Goal: Task Accomplishment & Management: Manage account settings

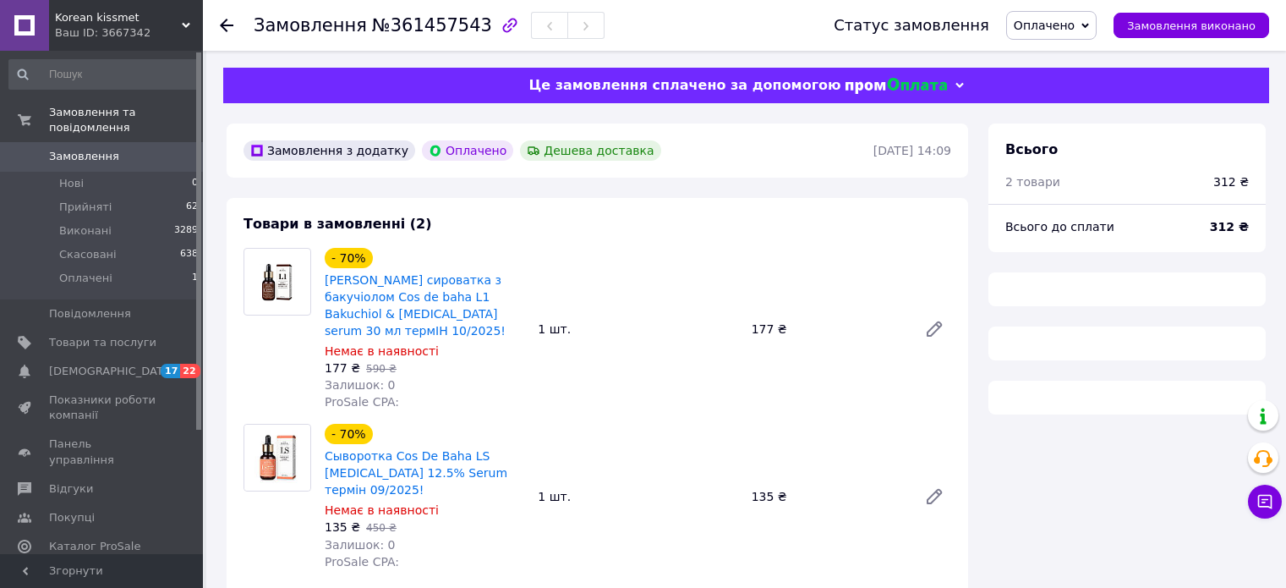
scroll to position [798, 0]
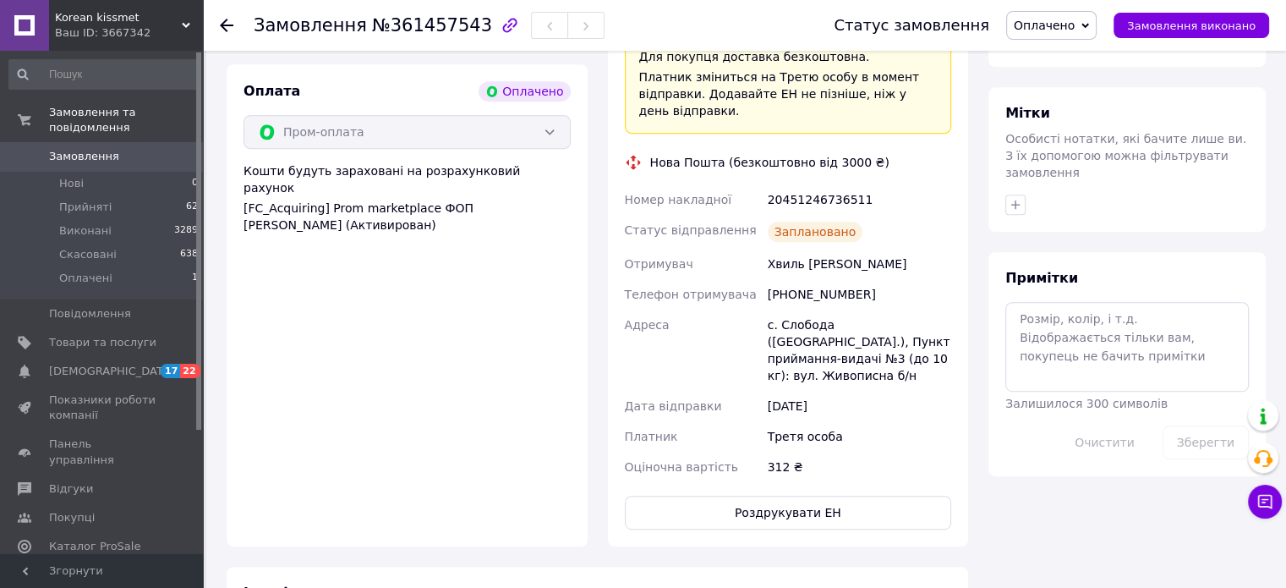
click at [227, 17] on div at bounding box center [227, 25] width 14 height 17
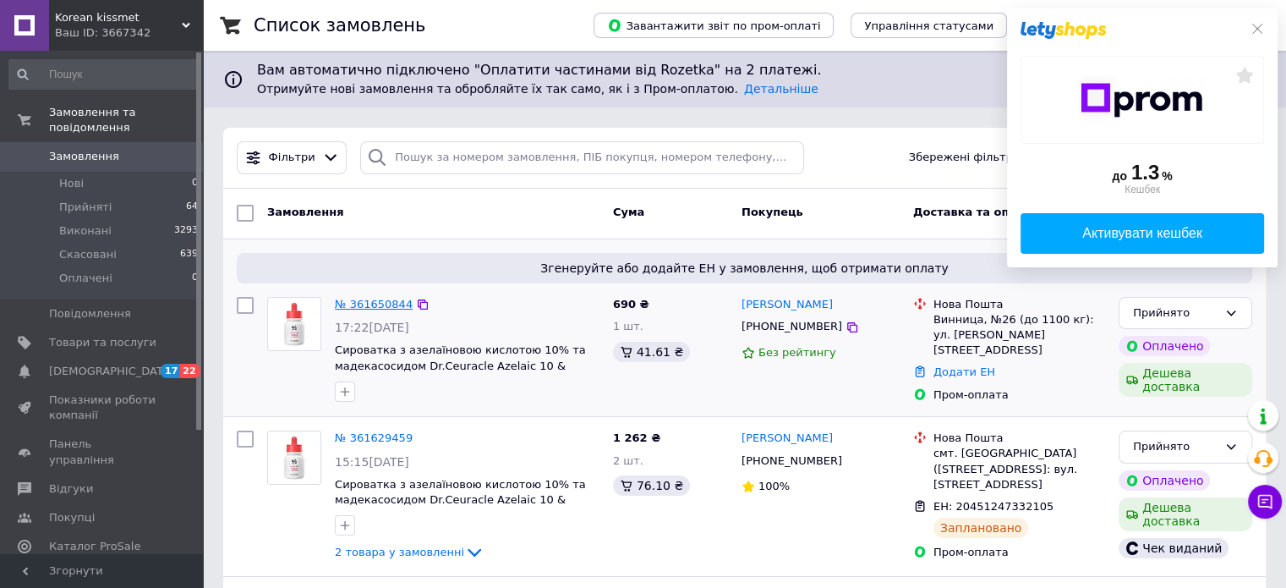
click at [371, 298] on link "№ 361650844" at bounding box center [374, 304] width 78 height 13
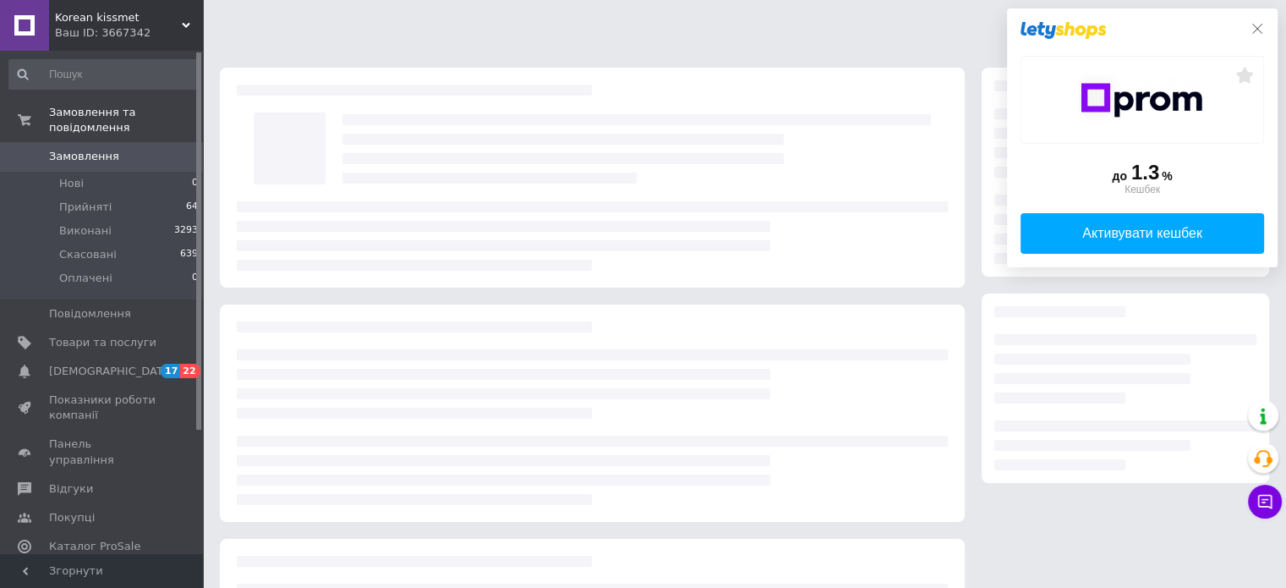
click at [1257, 33] on icon at bounding box center [1258, 29] width 14 height 14
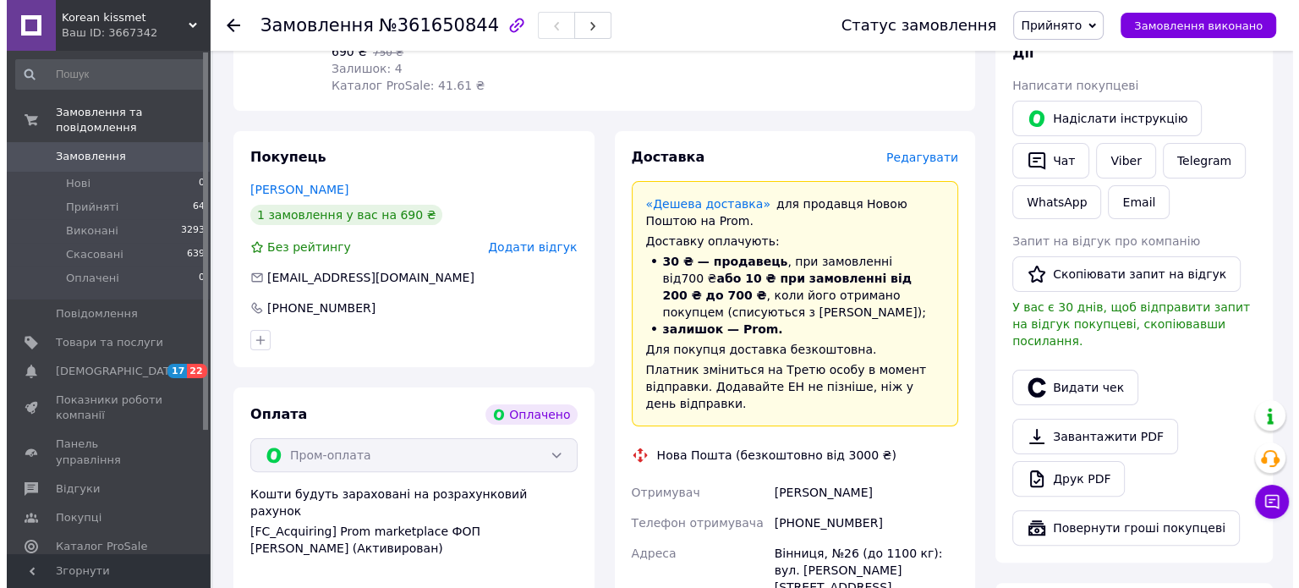
scroll to position [338, 0]
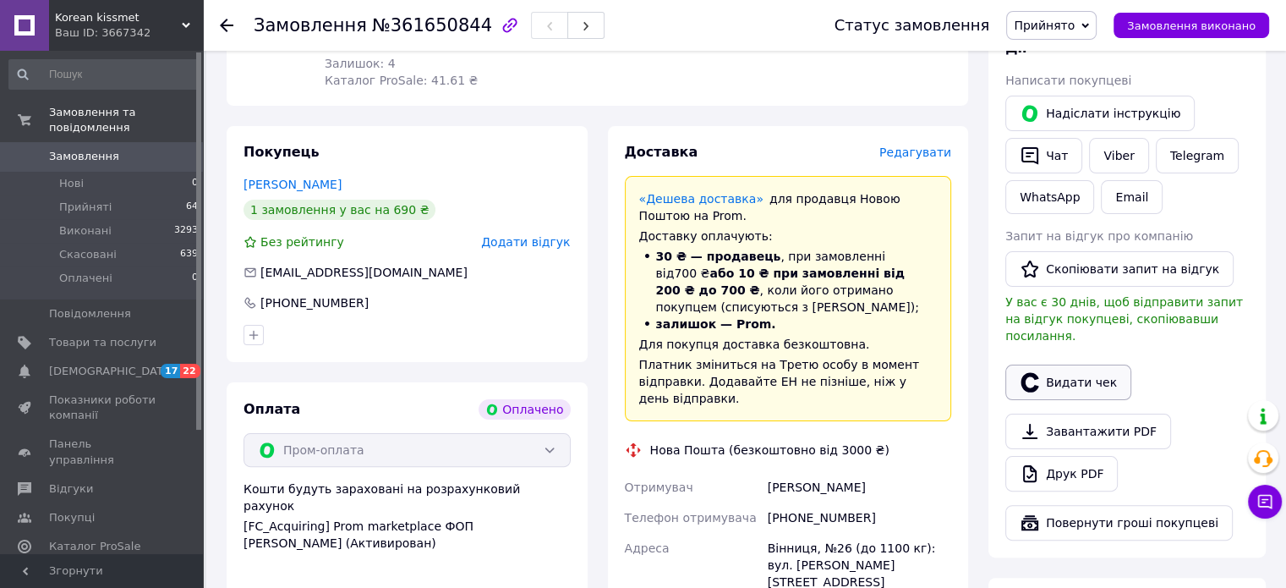
click at [1056, 364] on button "Видати чек" at bounding box center [1068, 382] width 126 height 36
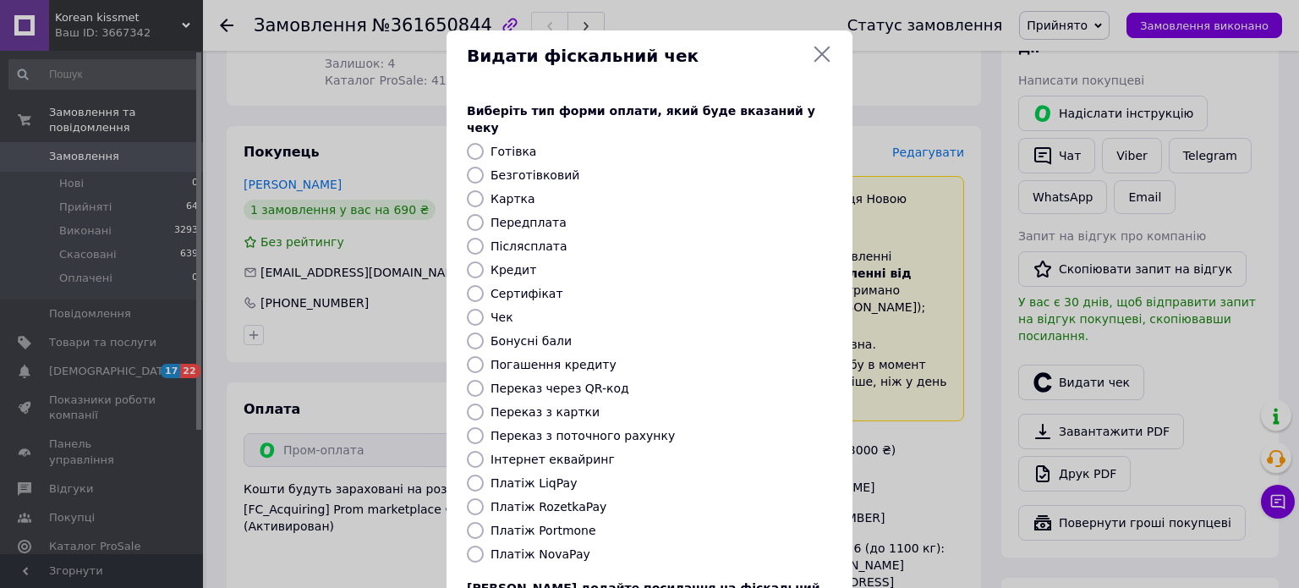
click at [523, 168] on label "Безготівковий" at bounding box center [534, 175] width 89 height 14
click at [484, 167] on input "Безготівковий" at bounding box center [475, 175] width 17 height 17
radio input "true"
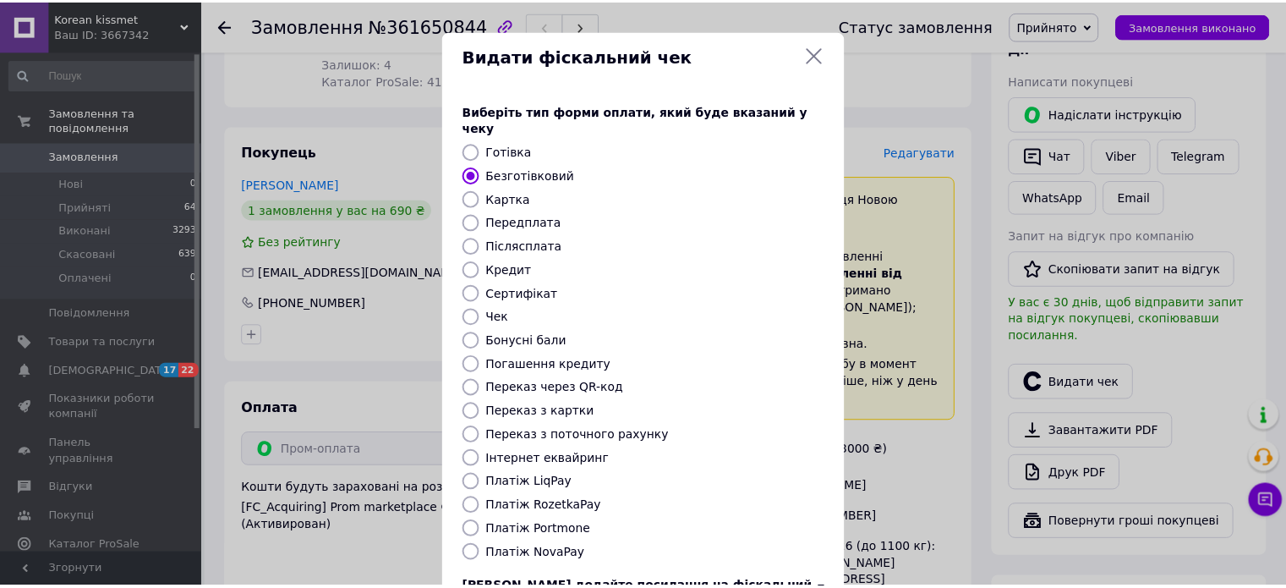
scroll to position [138, 0]
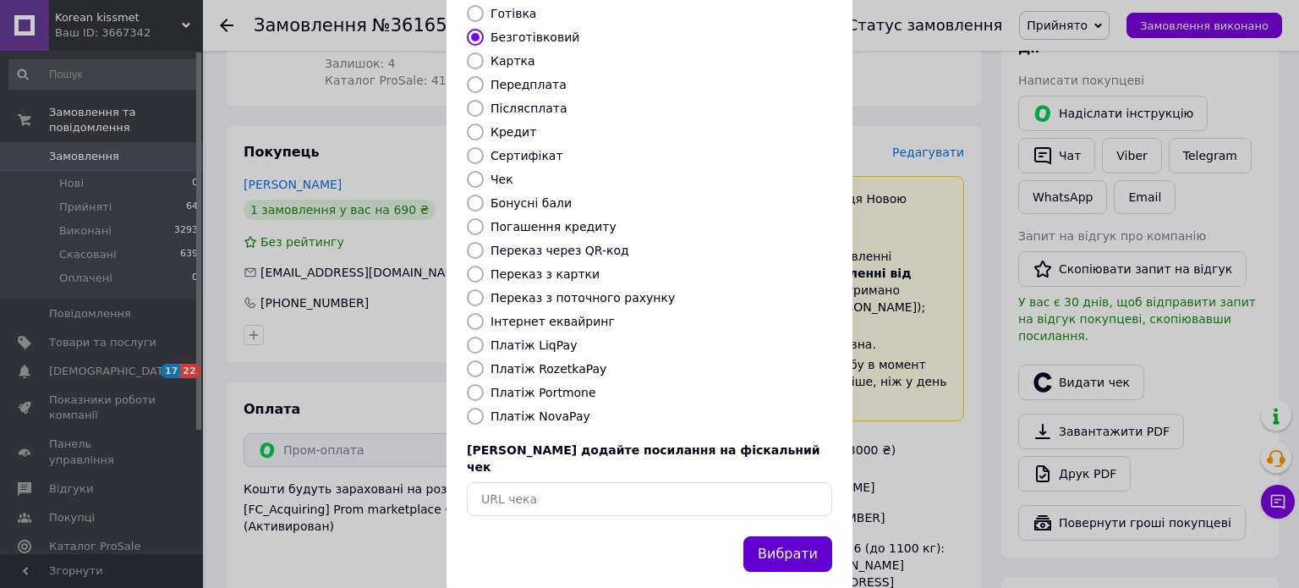
click at [793, 536] on button "Вибрати" at bounding box center [787, 554] width 89 height 36
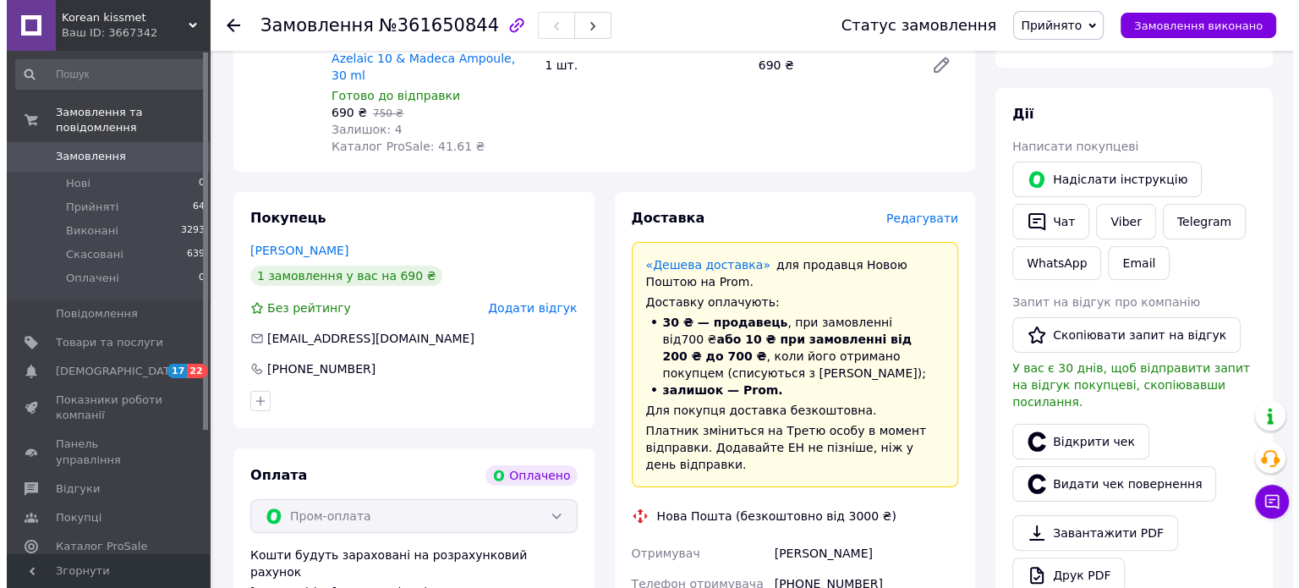
scroll to position [169, 0]
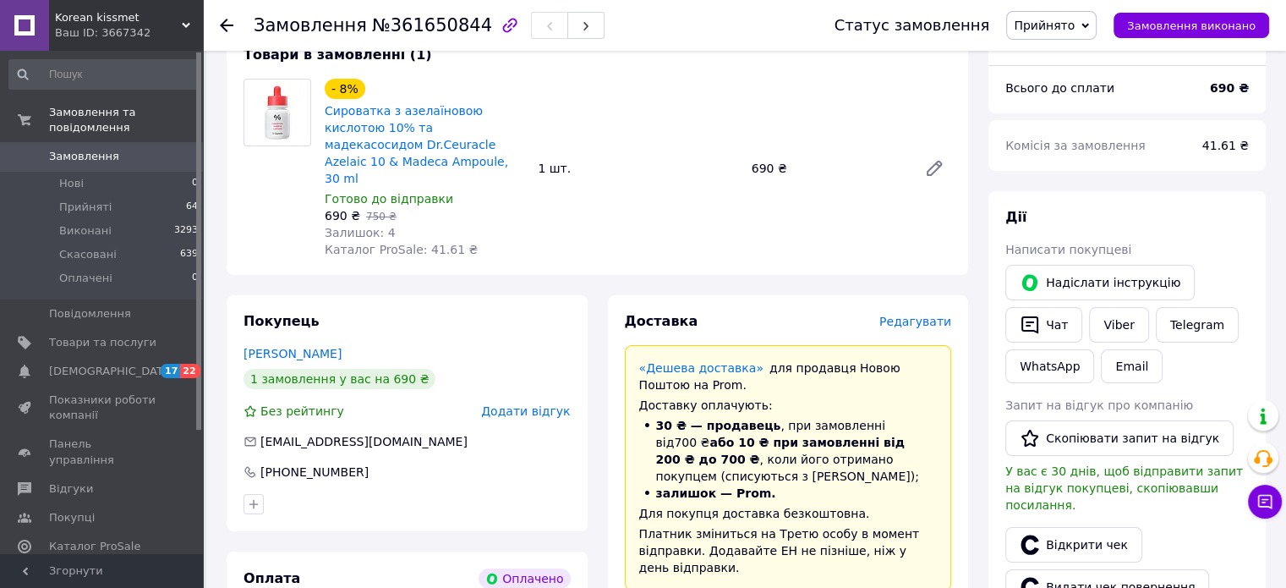
click at [940, 315] on span "Редагувати" at bounding box center [915, 322] width 72 height 14
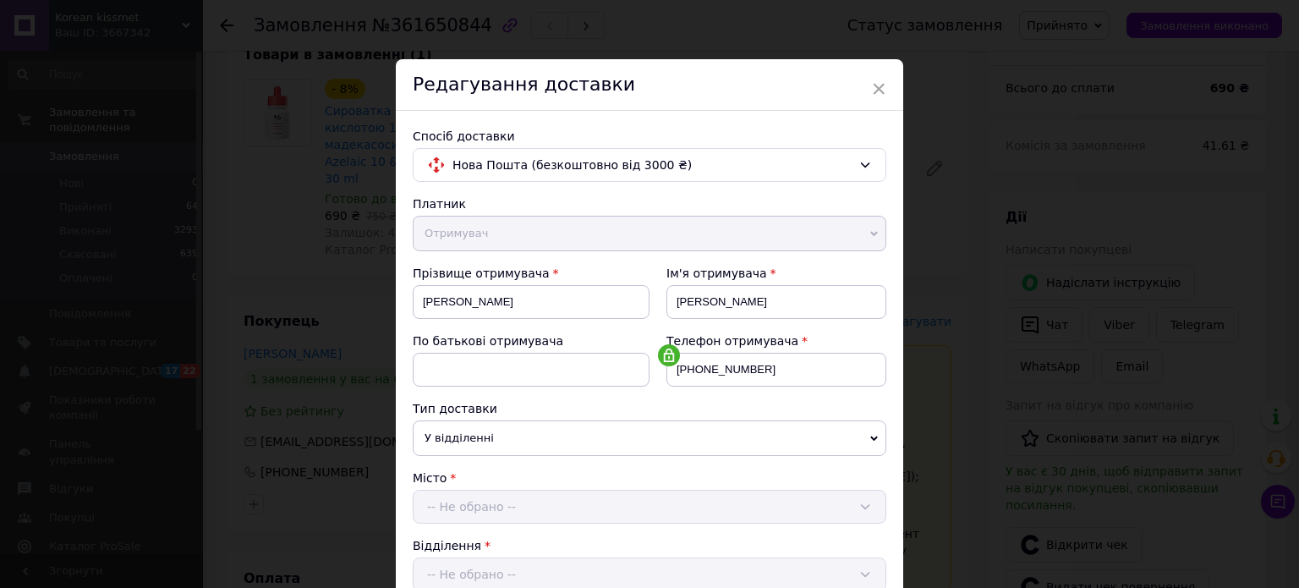
scroll to position [338, 0]
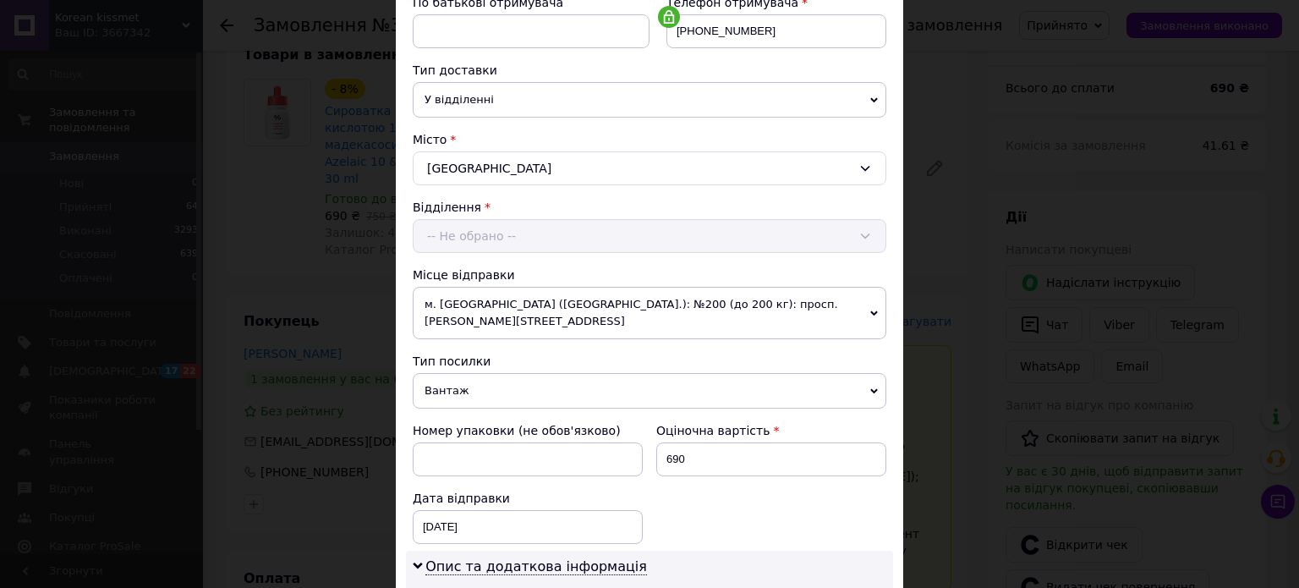
click at [724, 303] on span "м. Київ (Київська обл.): №200 (до 200 кг): просп. Броварський, 31В" at bounding box center [650, 313] width 474 height 52
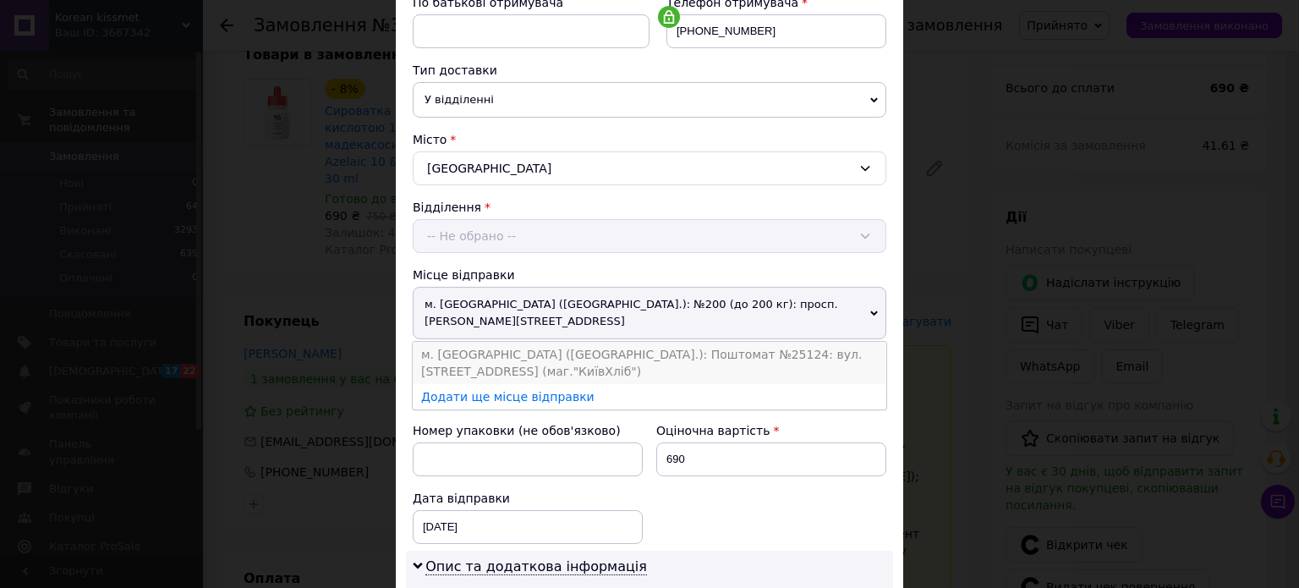
click at [710, 342] on li "м. Київ (Київська обл.): Поштомат №25124: вул. Миропільська, 1 (маг."КиївХліб")" at bounding box center [650, 363] width 474 height 42
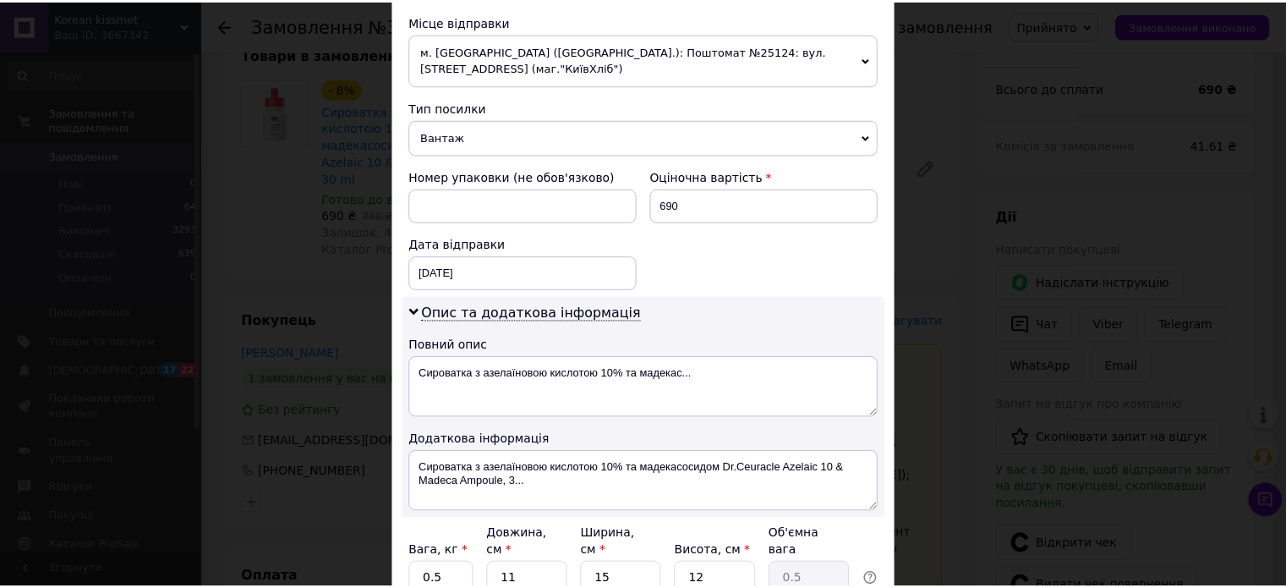
scroll to position [719, 0]
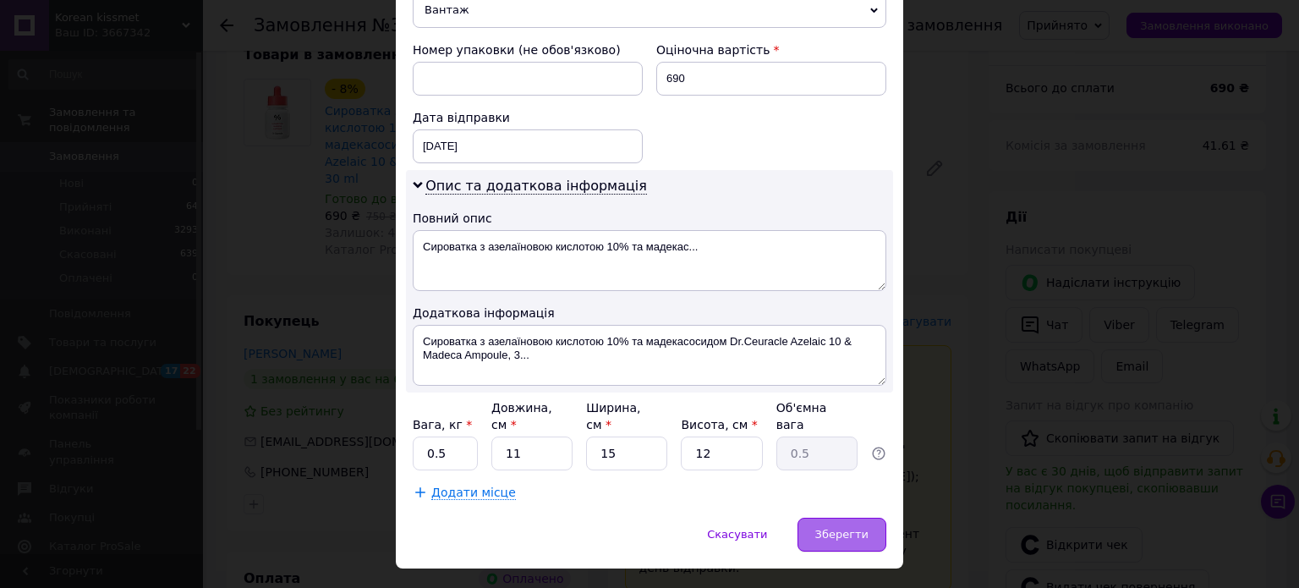
click at [854, 528] on span "Зберегти" at bounding box center [841, 534] width 53 height 13
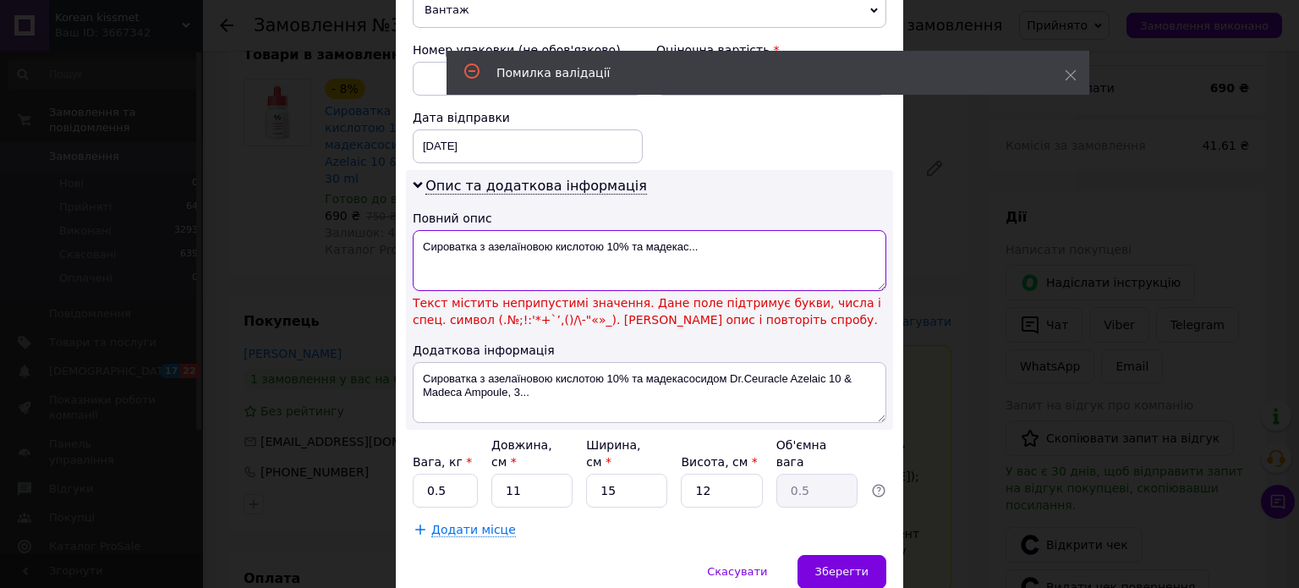
click at [616, 230] on textarea "Сироватка з азелаїновою кислотою 10% та мадекас..." at bounding box center [650, 260] width 474 height 61
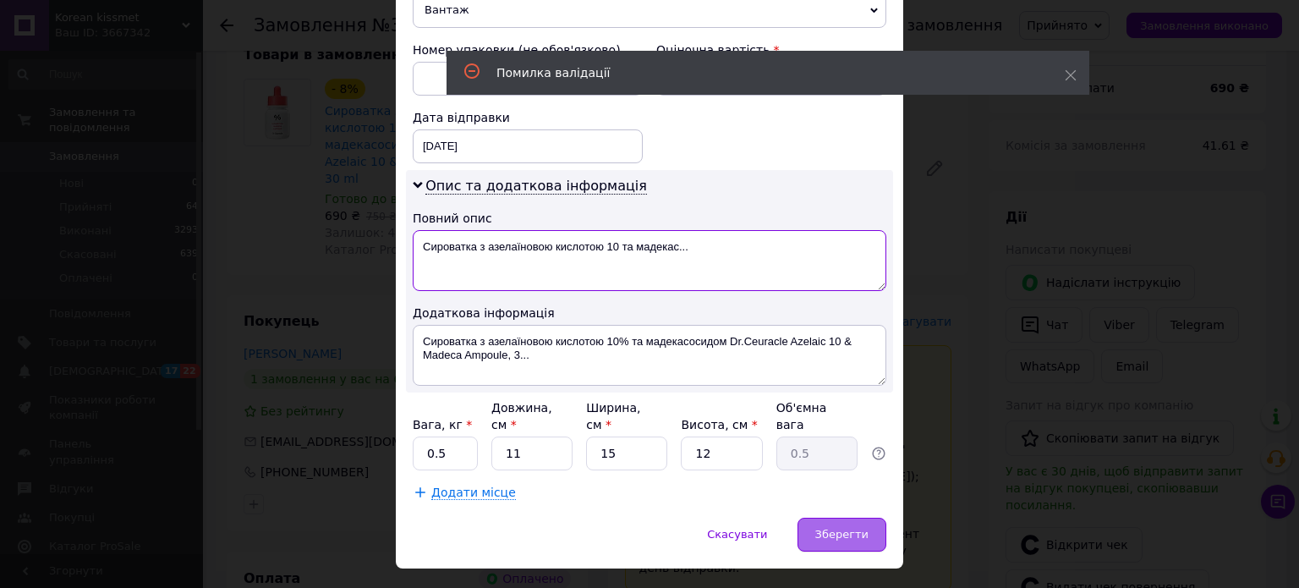
type textarea "Сироватка з азелаїновою кислотою 10 та мадекас..."
click at [842, 528] on span "Зберегти" at bounding box center [841, 534] width 53 height 13
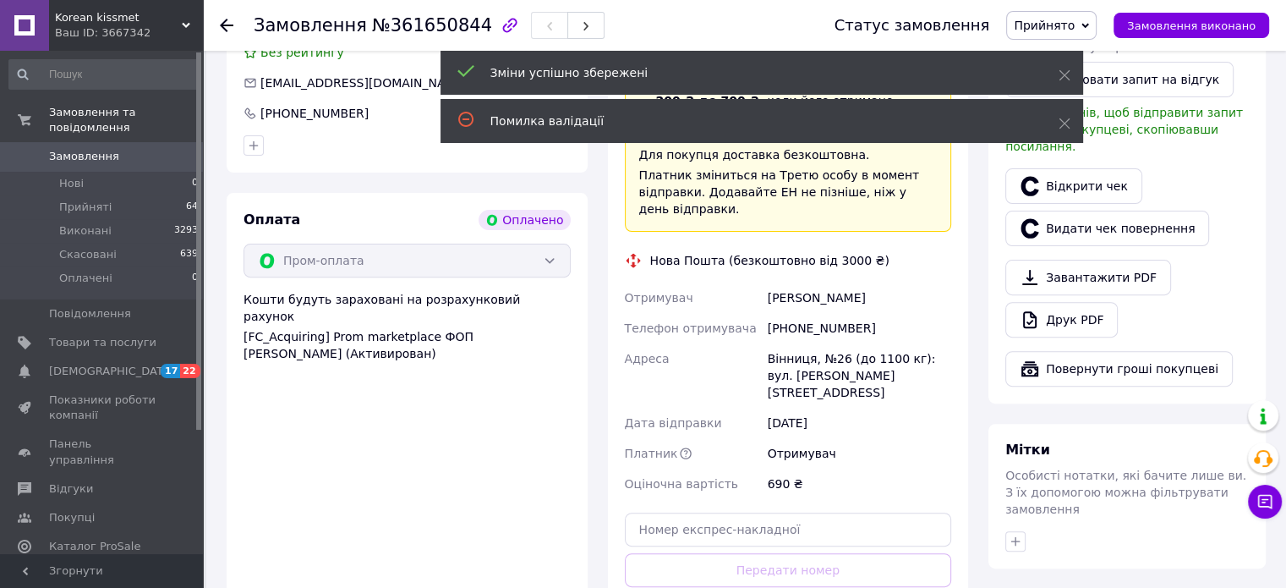
scroll to position [592, 0]
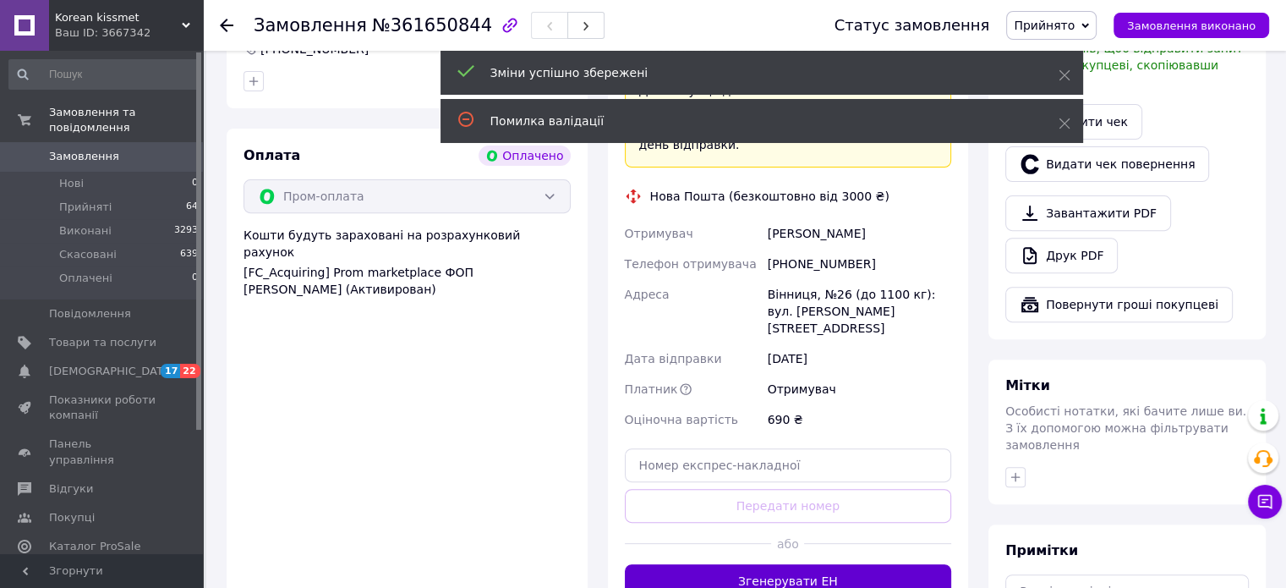
click at [875, 564] on button "Згенерувати ЕН" at bounding box center [788, 581] width 327 height 34
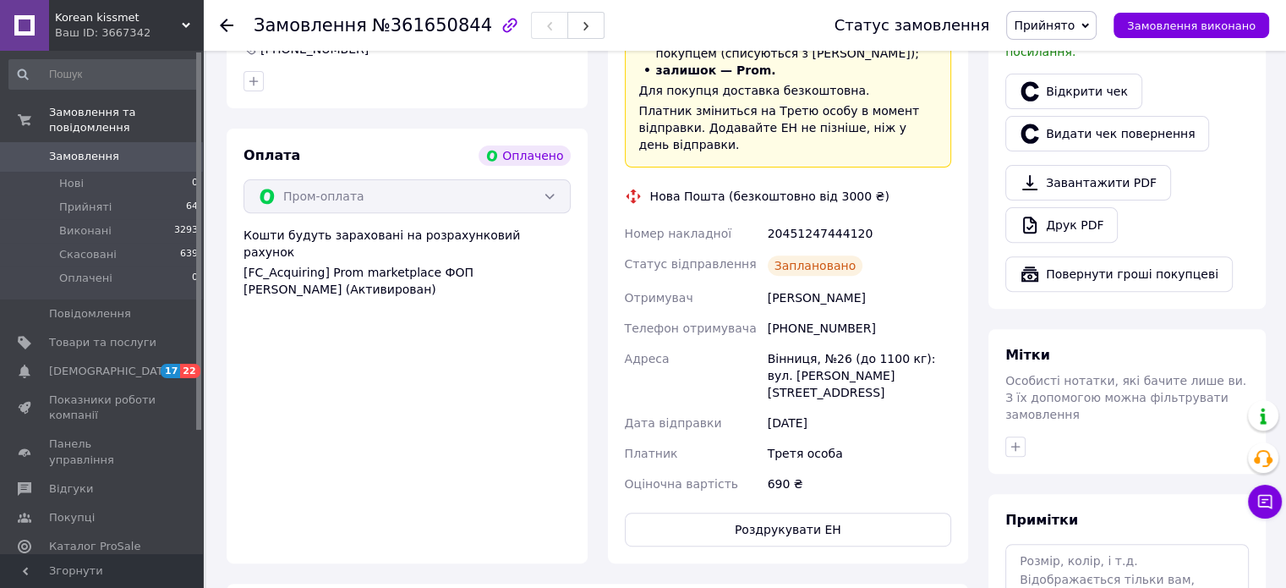
click at [227, 25] on use at bounding box center [227, 26] width 14 height 14
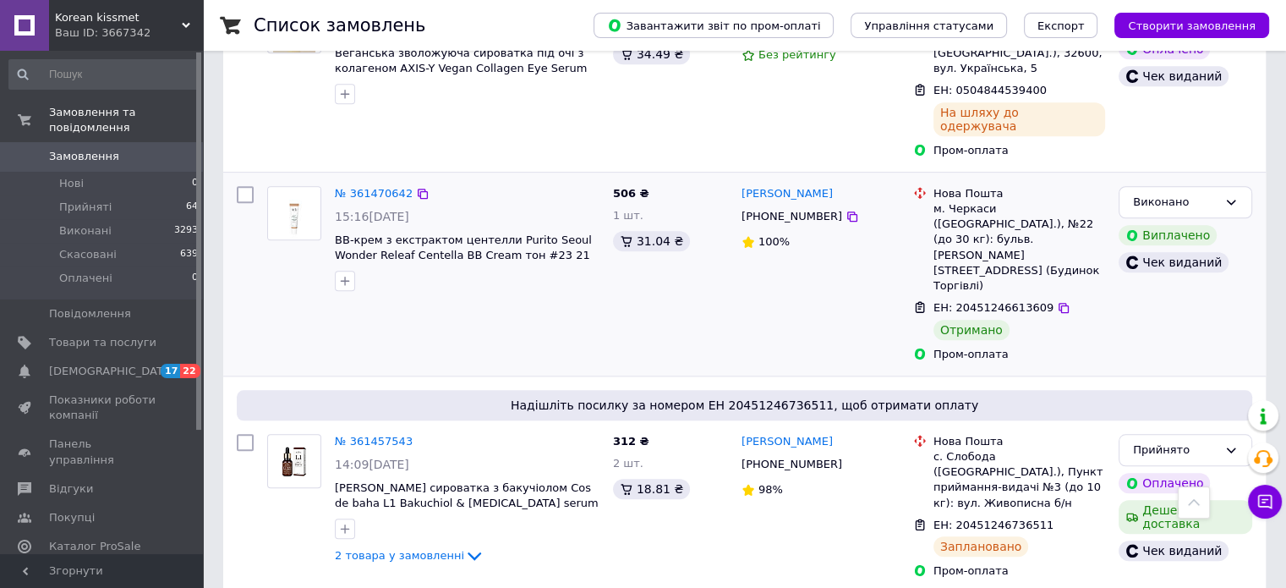
scroll to position [1607, 0]
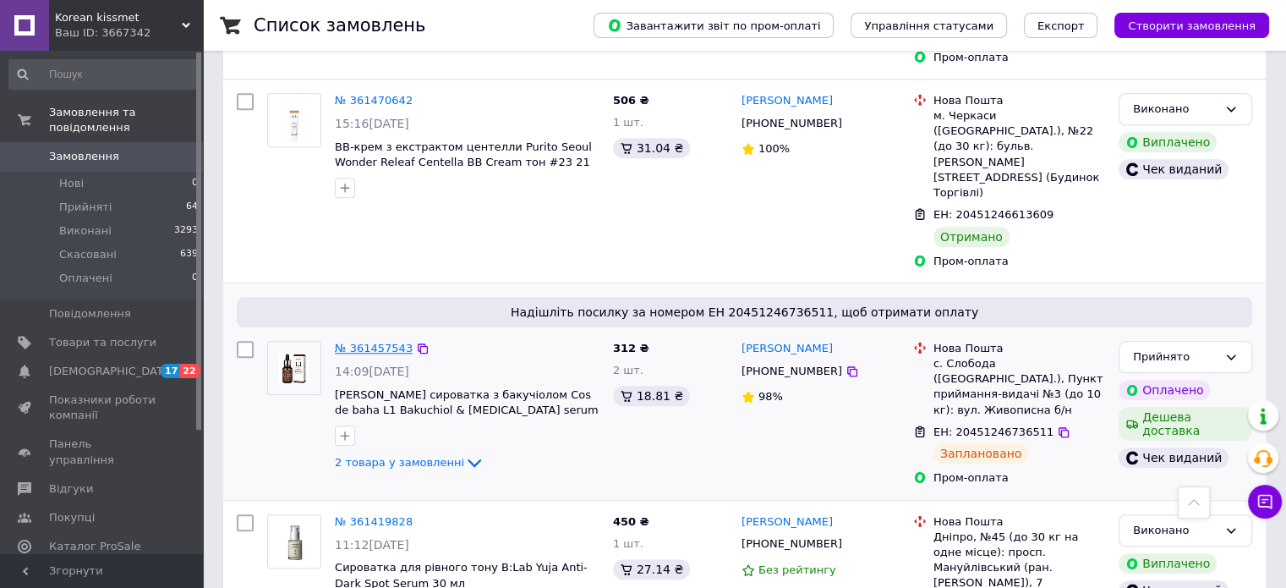
click at [365, 342] on link "№ 361457543" at bounding box center [374, 348] width 78 height 13
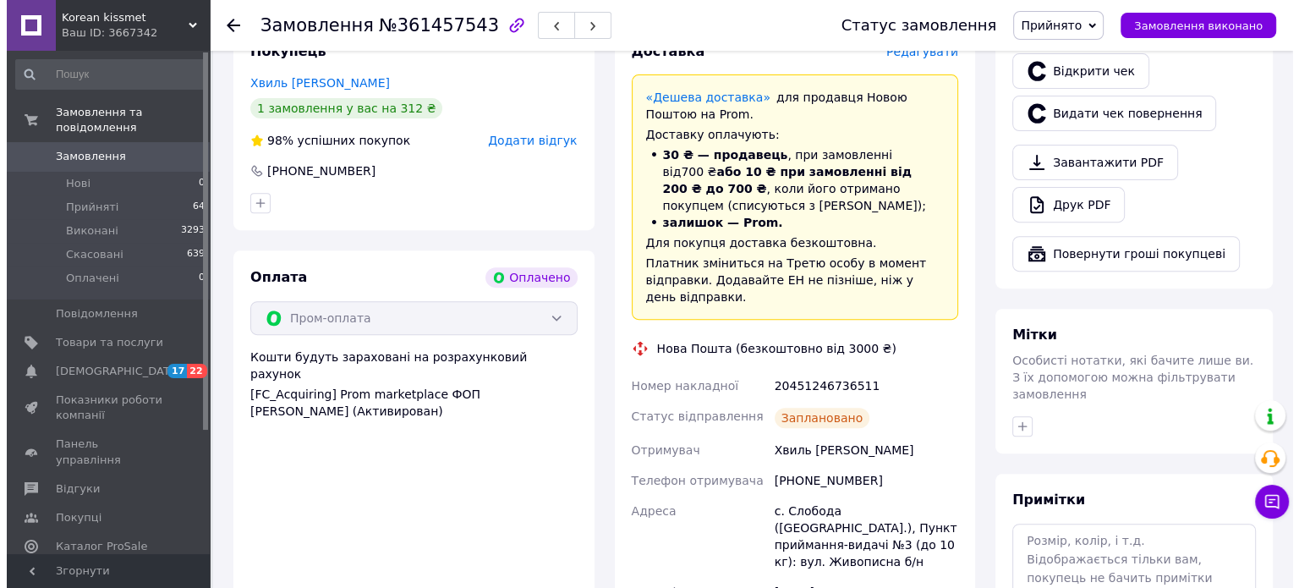
scroll to position [359, 0]
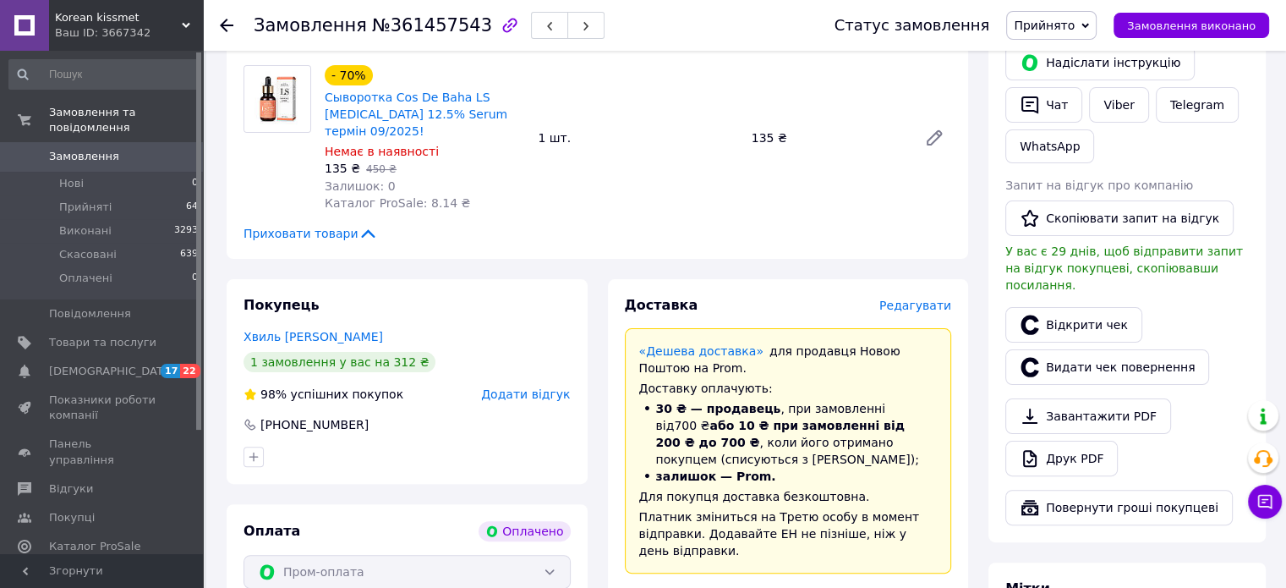
click at [918, 298] on span "Редагувати" at bounding box center [915, 305] width 72 height 14
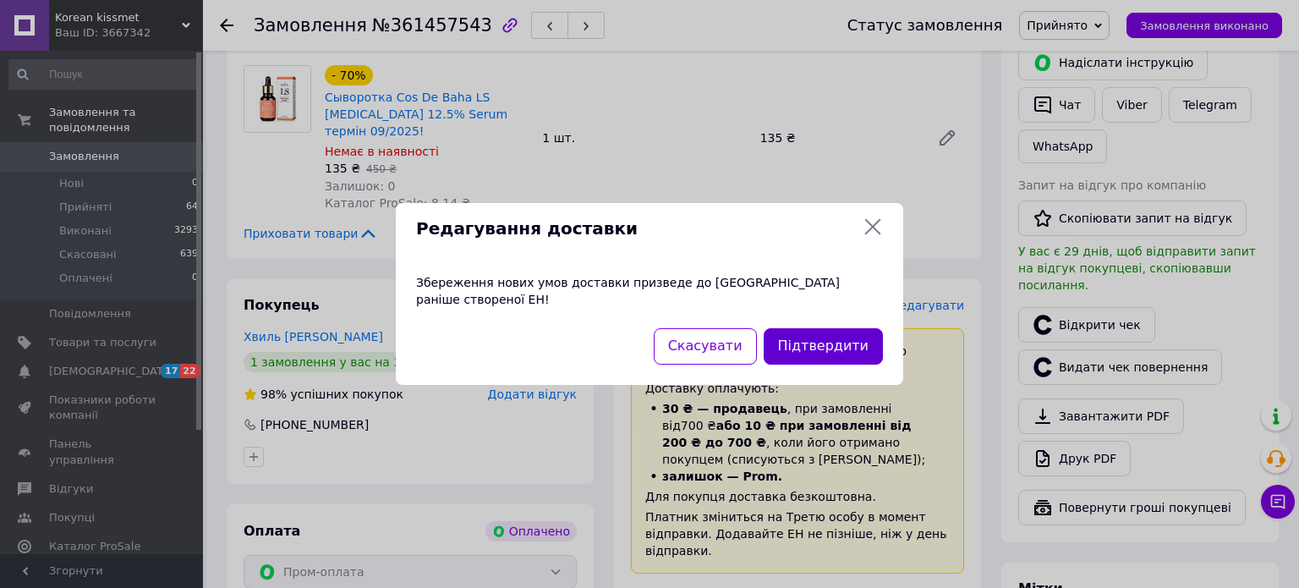
click at [819, 348] on button "Підтвердити" at bounding box center [823, 346] width 119 height 36
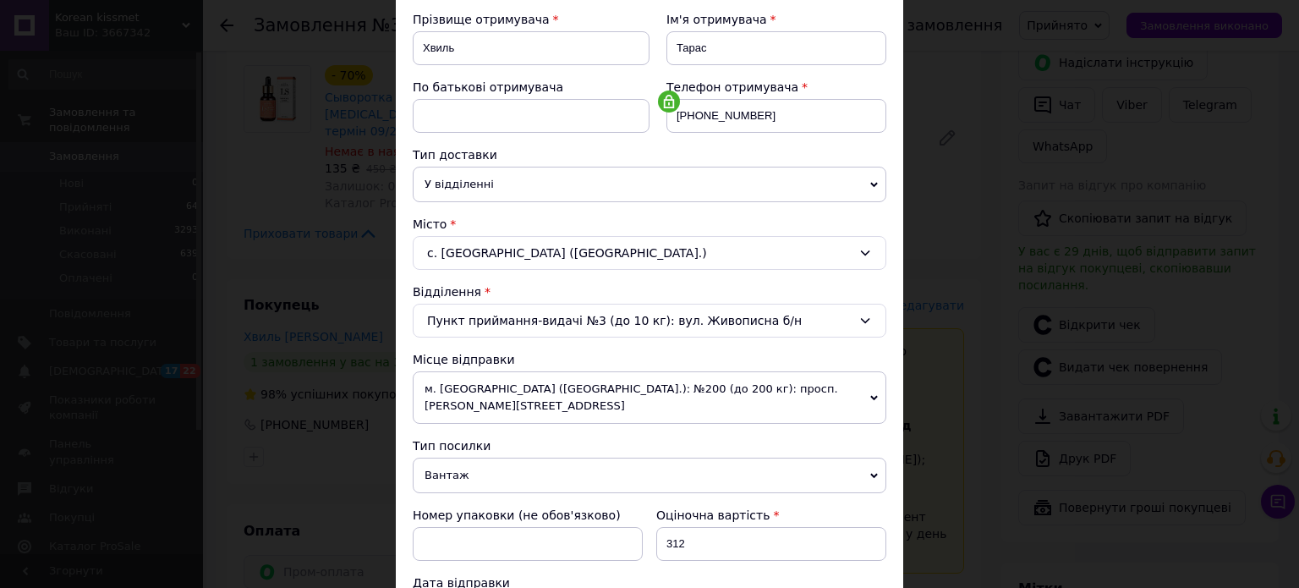
scroll to position [423, 0]
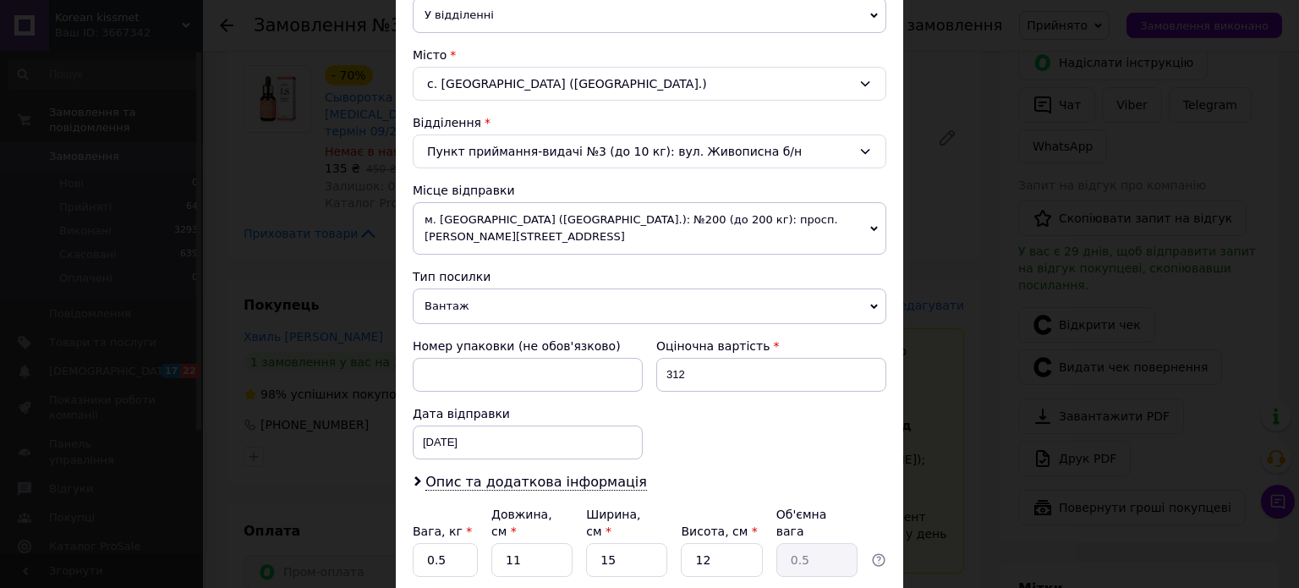
click at [786, 216] on span "м. Київ (Київська обл.): №200 (до 200 кг): просп. Броварський, 31В" at bounding box center [650, 228] width 474 height 52
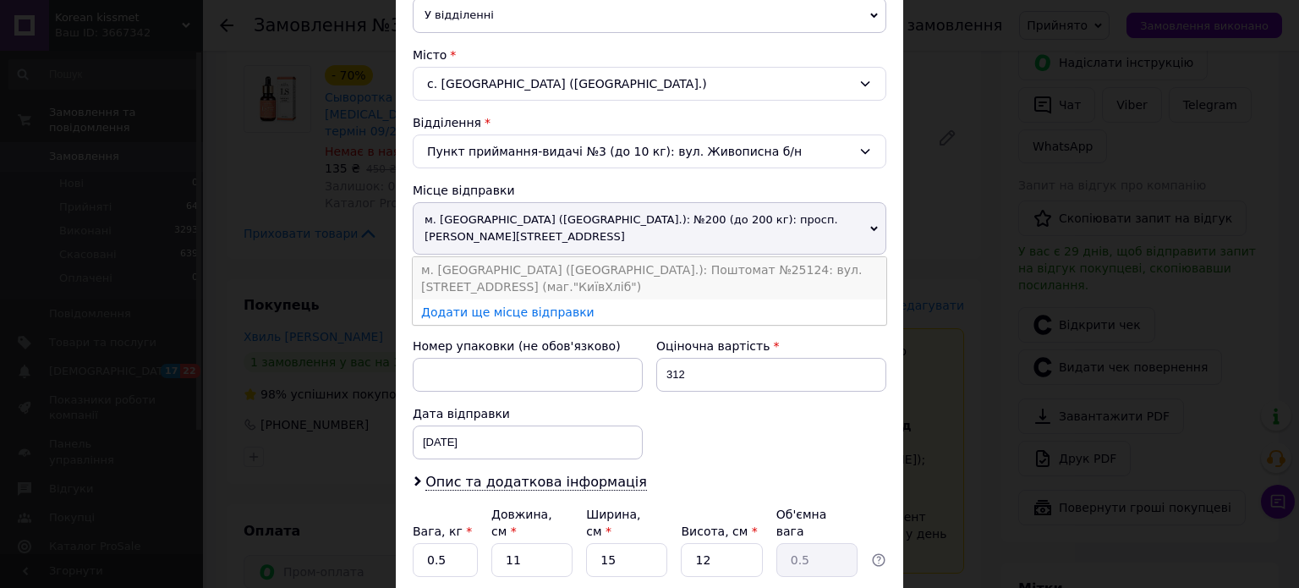
click at [720, 257] on li "м. Київ (Київська обл.): Поштомат №25124: вул. Миропільська, 1 (маг."КиївХліб")" at bounding box center [650, 278] width 474 height 42
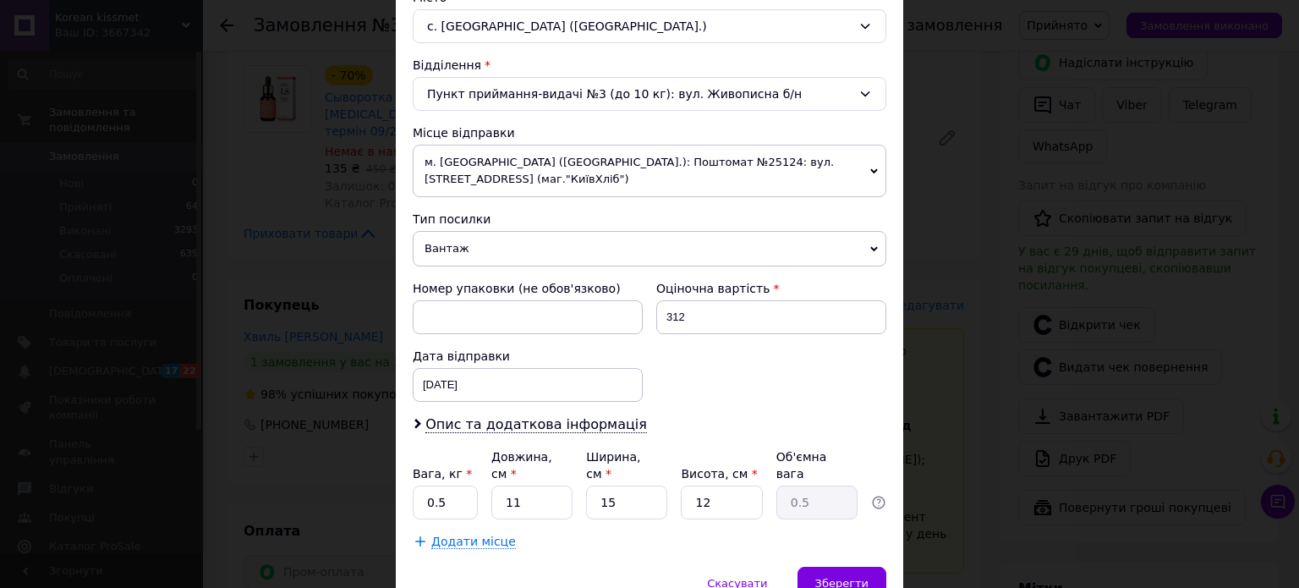
scroll to position [530, 0]
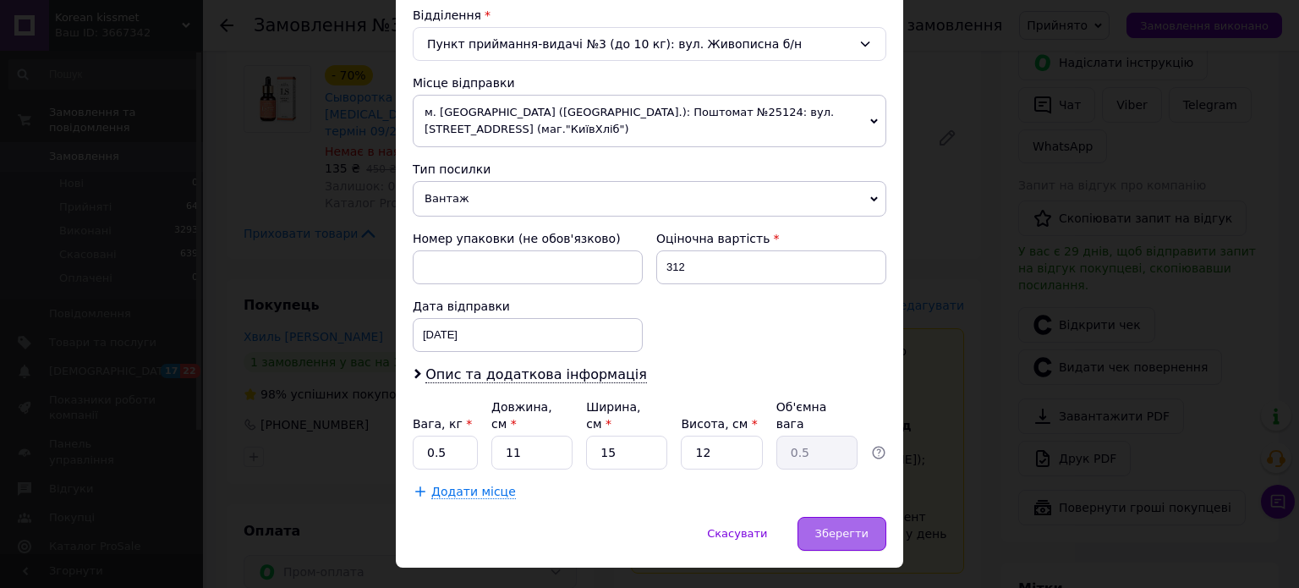
click at [864, 527] on span "Зберегти" at bounding box center [841, 533] width 53 height 13
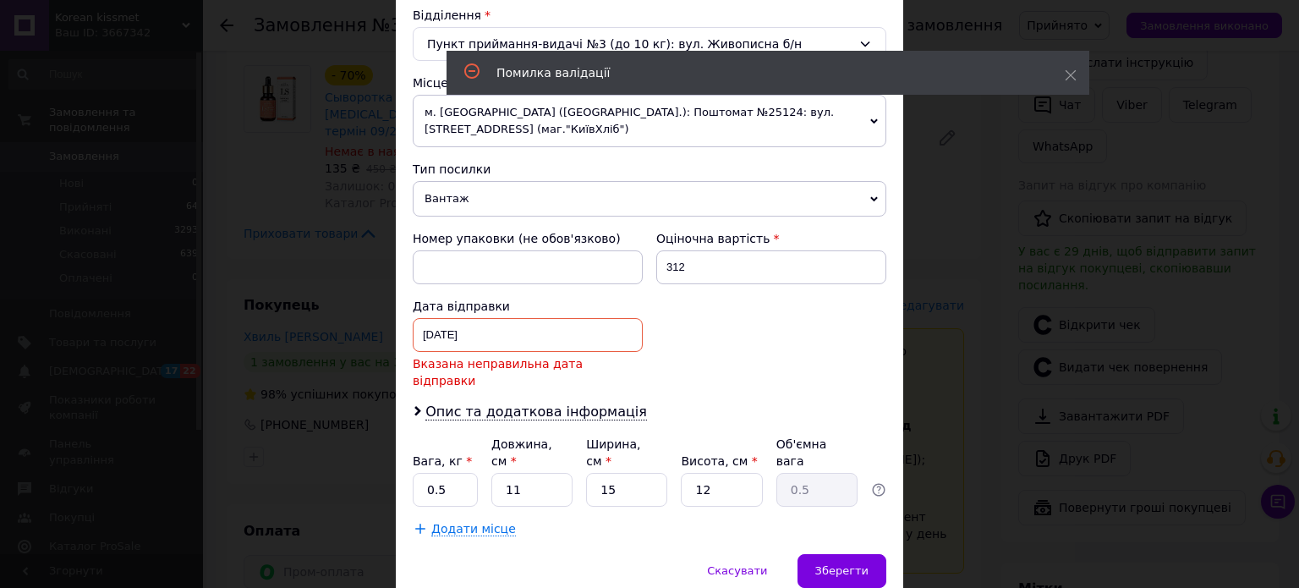
click at [454, 318] on div "11.09.2025 < 2025 > < Сентябрь > Пн Вт Ср Чт Пт Сб Вс 1 2 3 4 5 6 7 8 9 10 11 1…" at bounding box center [528, 335] width 230 height 34
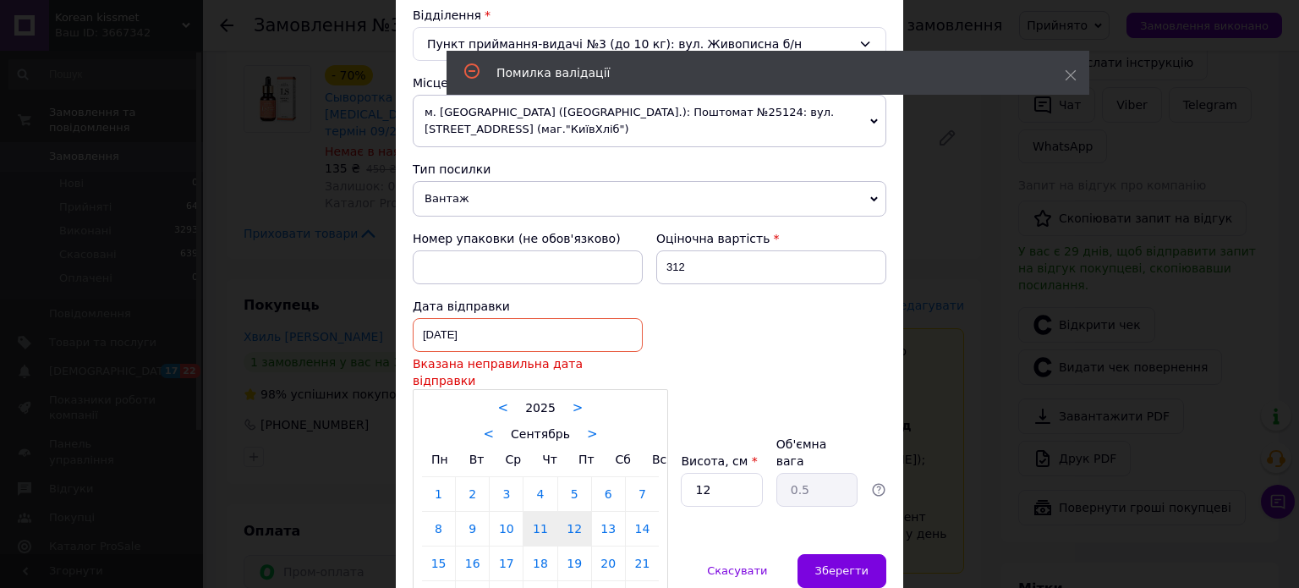
click at [572, 512] on link "12" at bounding box center [574, 529] width 33 height 34
type input "12.09.2025"
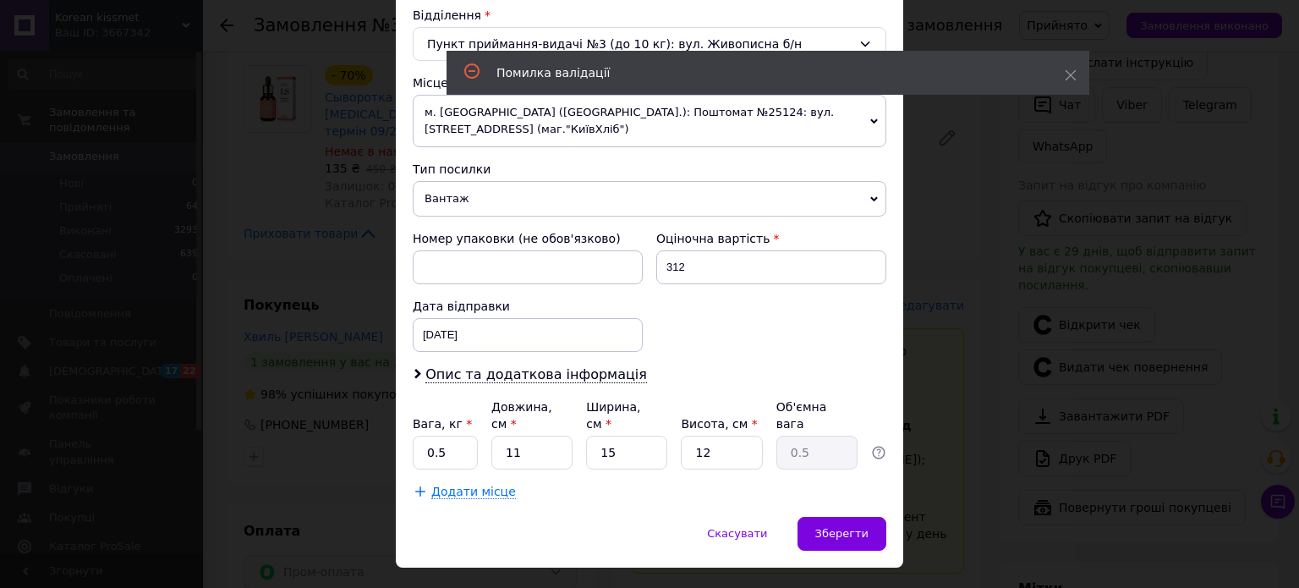
click at [935, 508] on div "× Редагування доставки Спосіб доставки Нова Пошта (безкоштовно від 3000 ₴) Плат…" at bounding box center [649, 294] width 1299 height 588
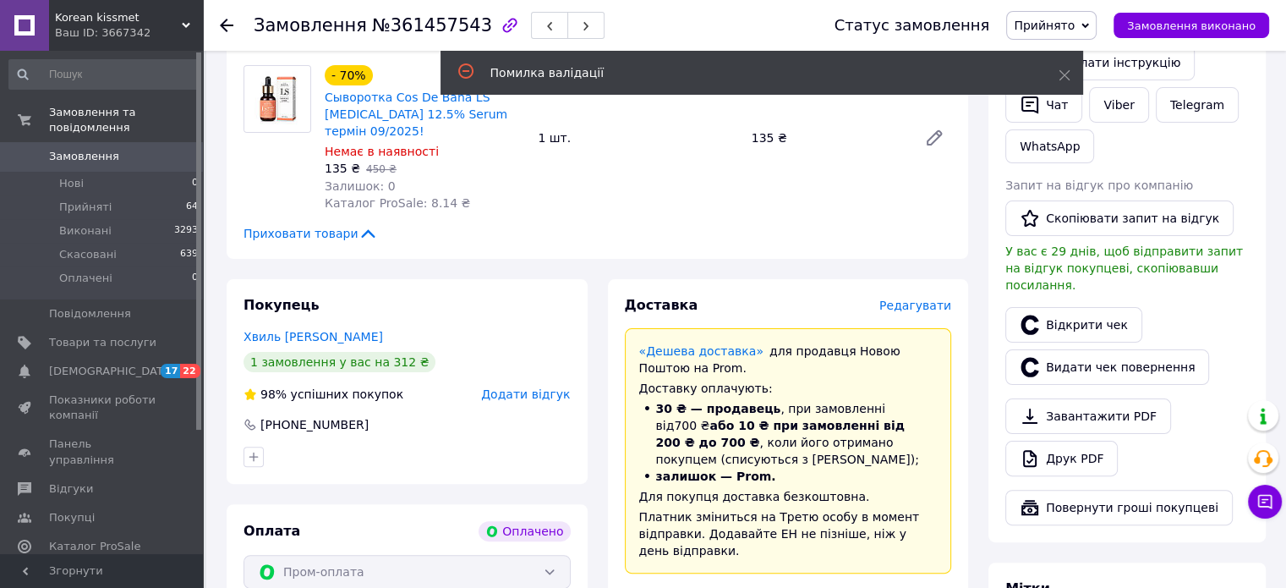
click at [912, 298] on span "Редагувати" at bounding box center [915, 305] width 72 height 14
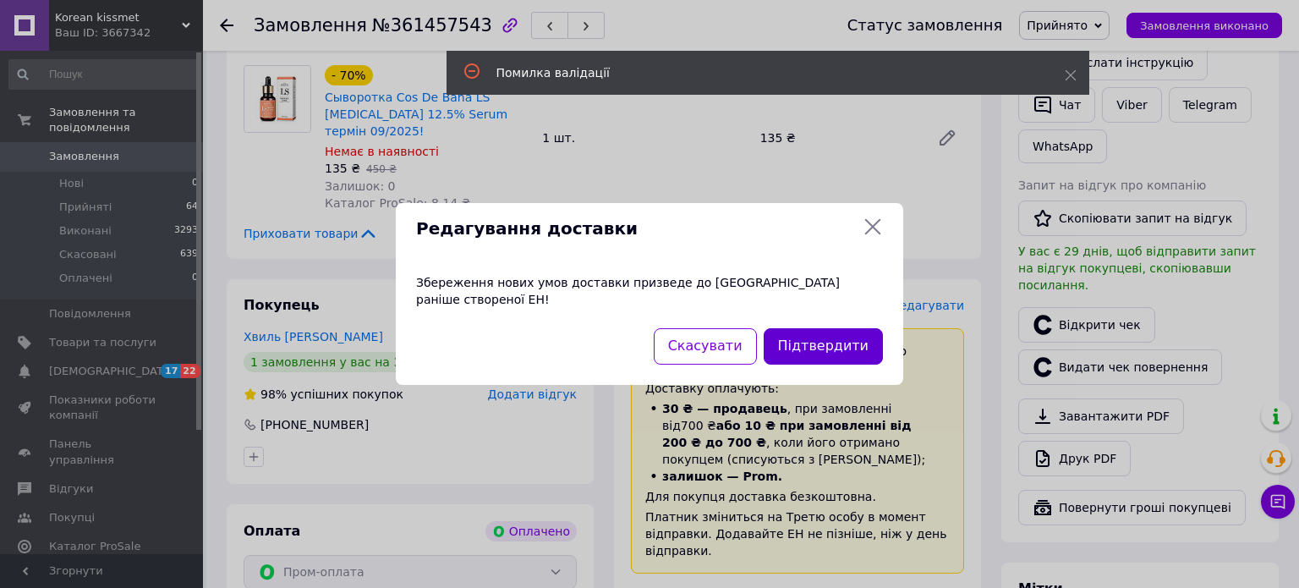
click at [825, 343] on button "Підтвердити" at bounding box center [823, 346] width 119 height 36
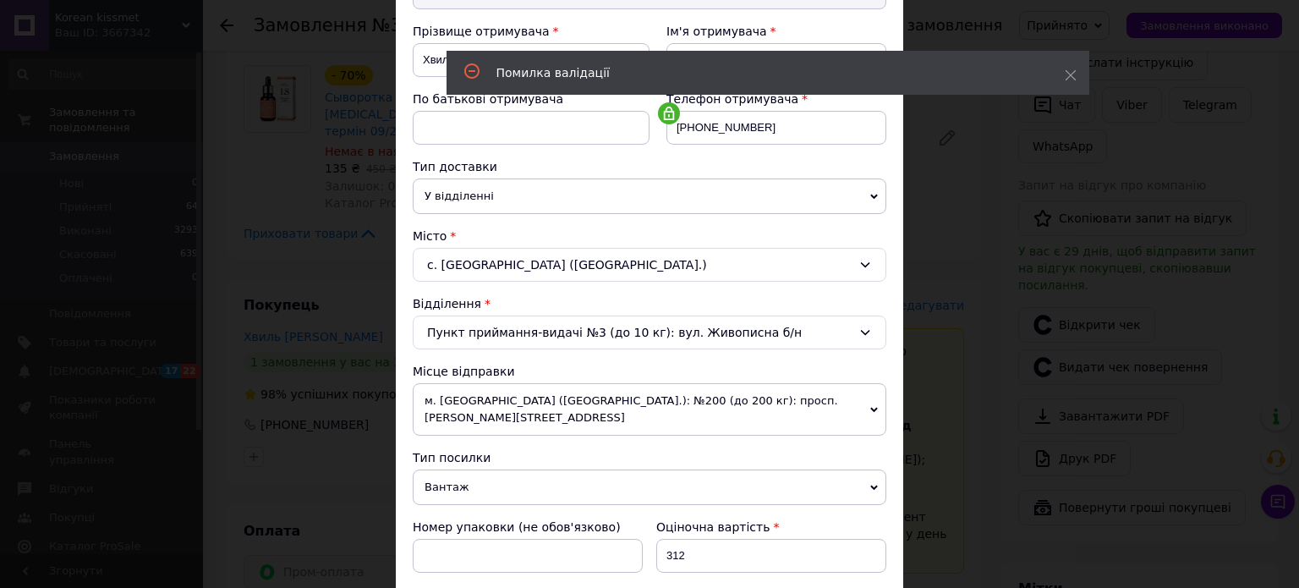
scroll to position [338, 0]
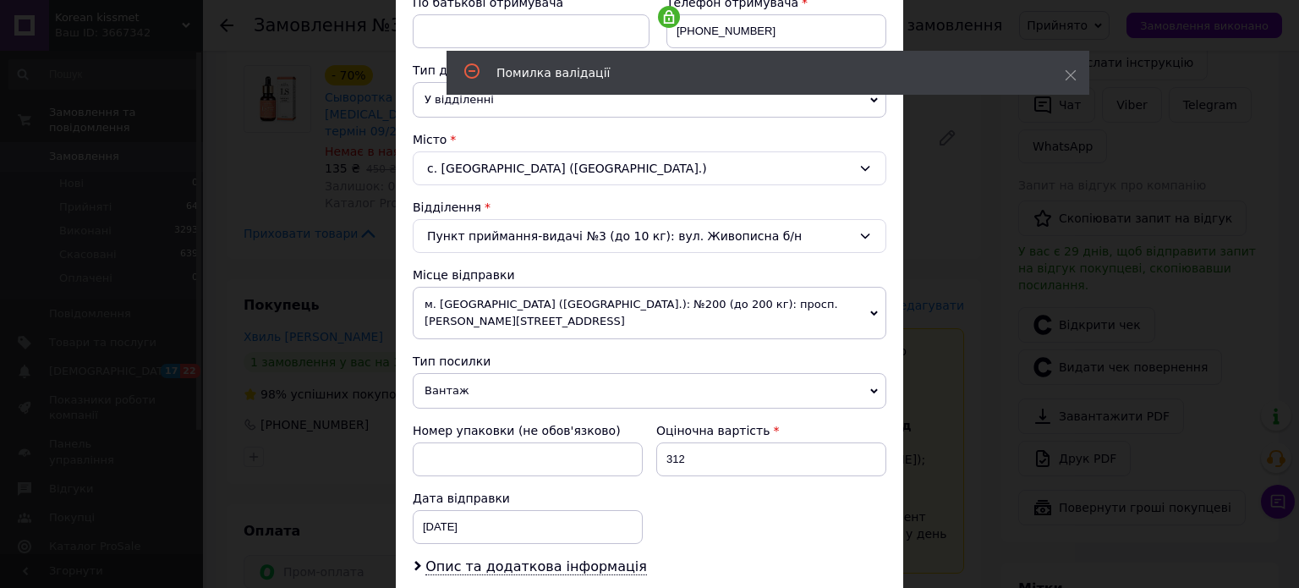
click at [665, 305] on span "м. Київ (Київська обл.): №200 (до 200 кг): просп. Броварський, 31В" at bounding box center [650, 313] width 474 height 52
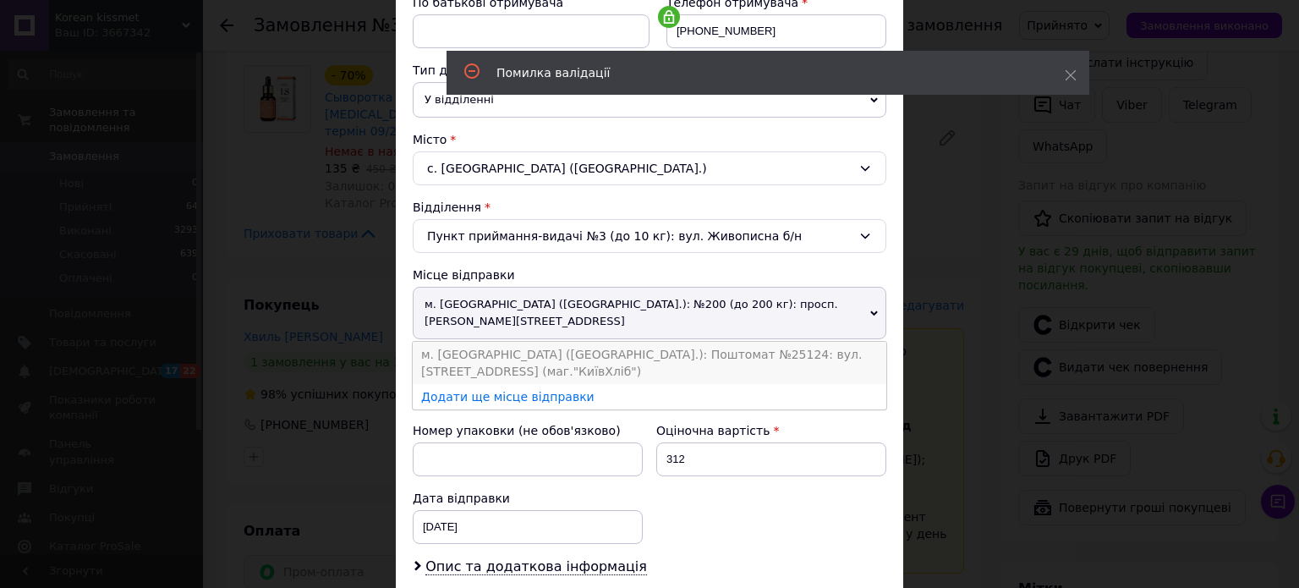
click at [665, 342] on li "м. Київ (Київська обл.): Поштомат №25124: вул. Миропільська, 1 (маг."КиївХліб")" at bounding box center [650, 363] width 474 height 42
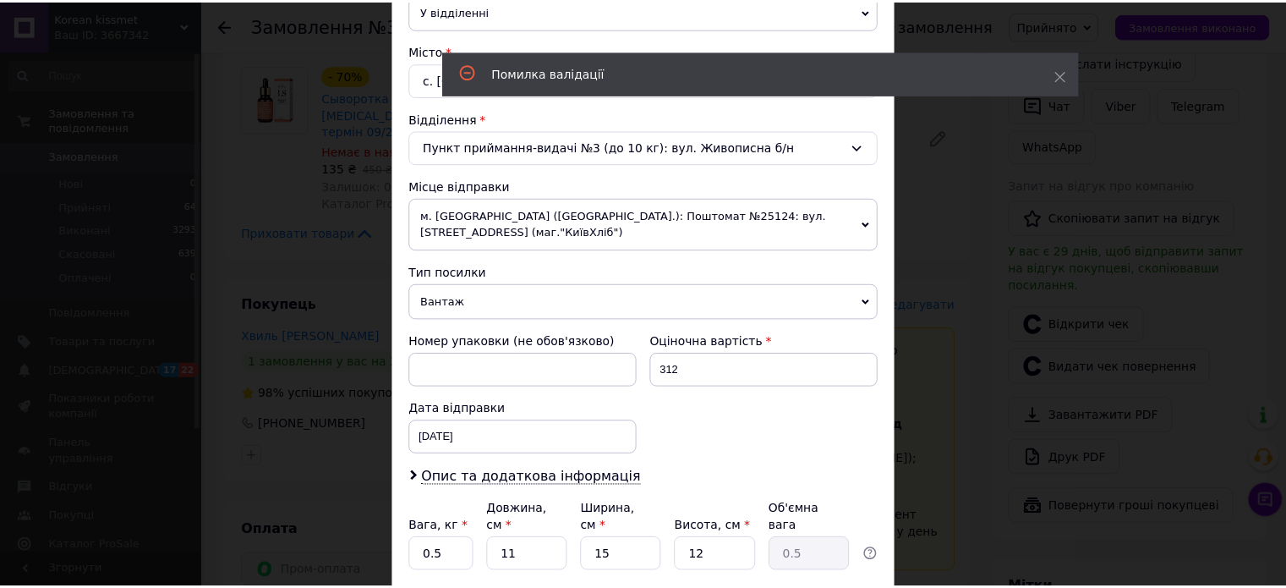
scroll to position [530, 0]
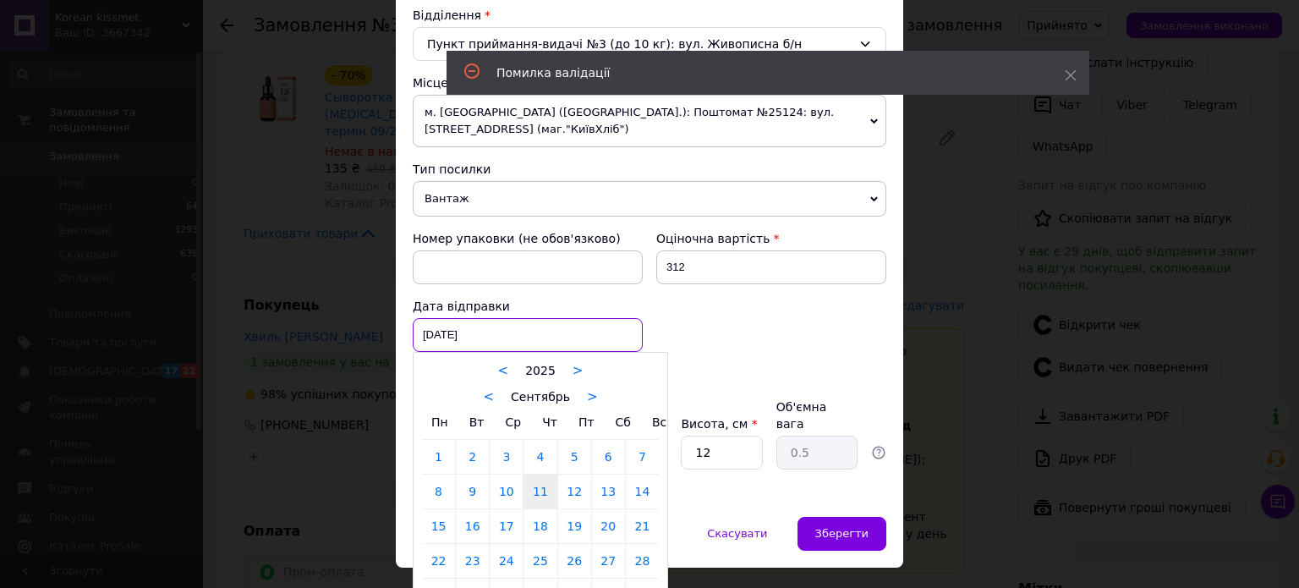
click at [496, 325] on div "11.09.2025 < 2025 > < Сентябрь > Пн Вт Ср Чт Пт Сб Вс 1 2 3 4 5 6 7 8 9 10 11 1…" at bounding box center [528, 335] width 230 height 34
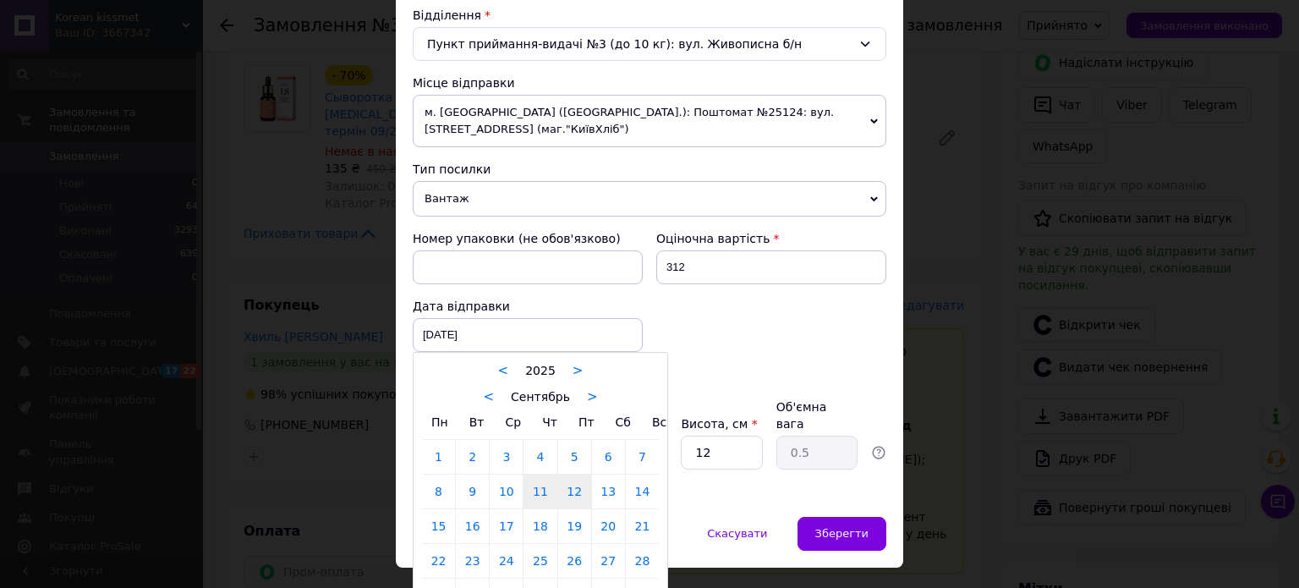
click at [574, 475] on link "12" at bounding box center [574, 491] width 33 height 34
type input "12.09.2025"
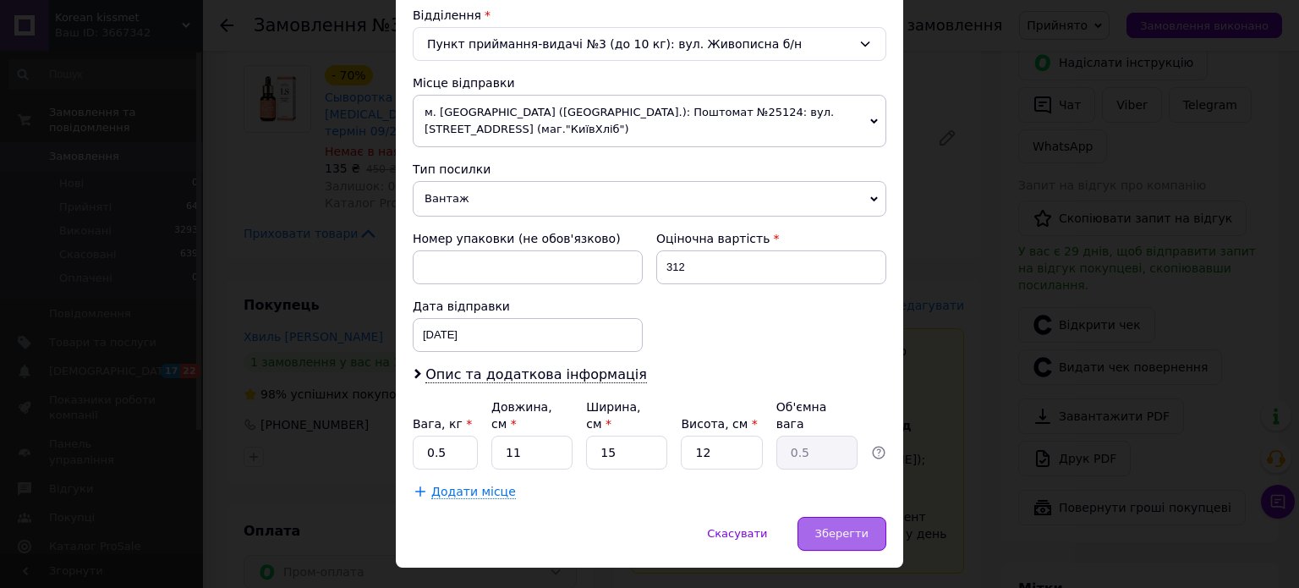
click at [862, 527] on span "Зберегти" at bounding box center [841, 533] width 53 height 13
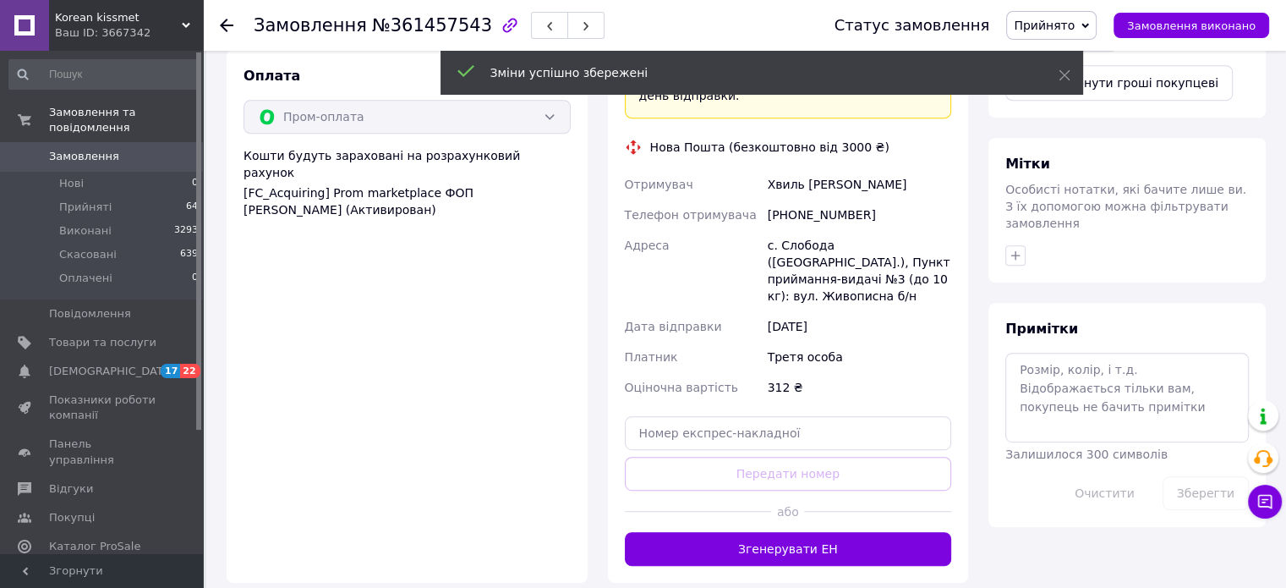
scroll to position [866, 0]
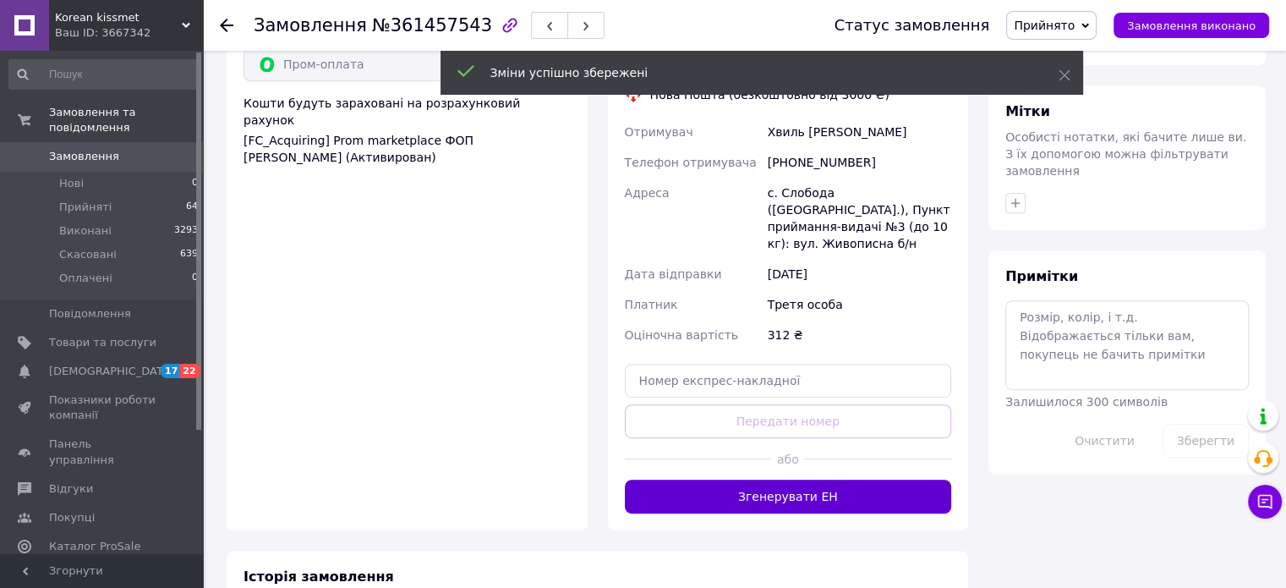
click at [852, 479] on button "Згенерувати ЕН" at bounding box center [788, 496] width 327 height 34
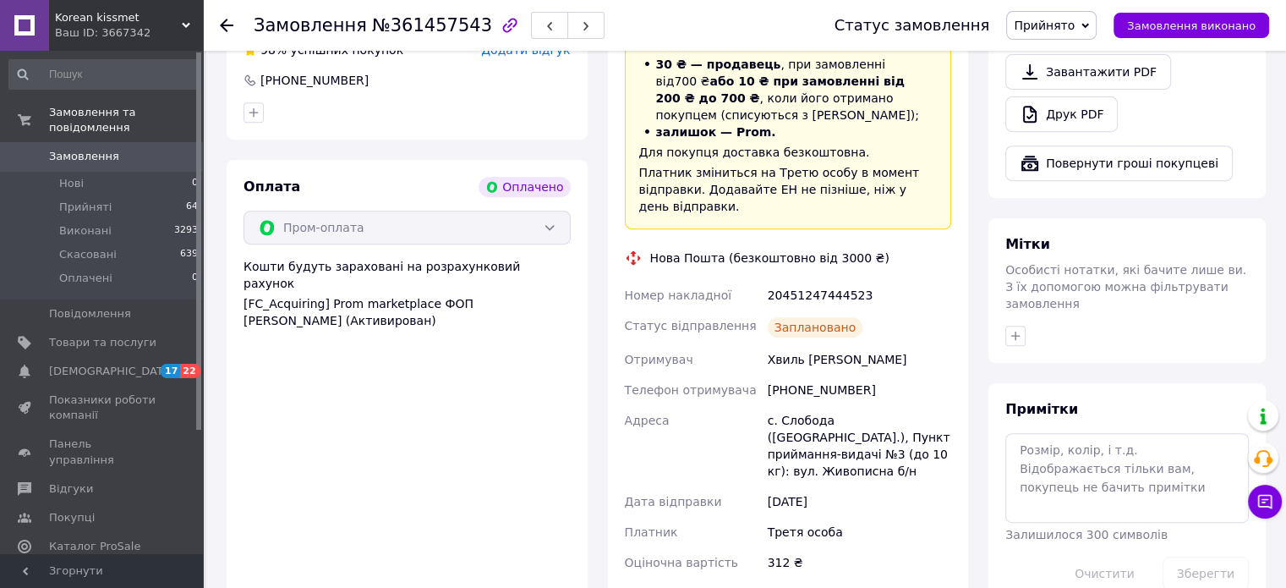
scroll to position [697, 0]
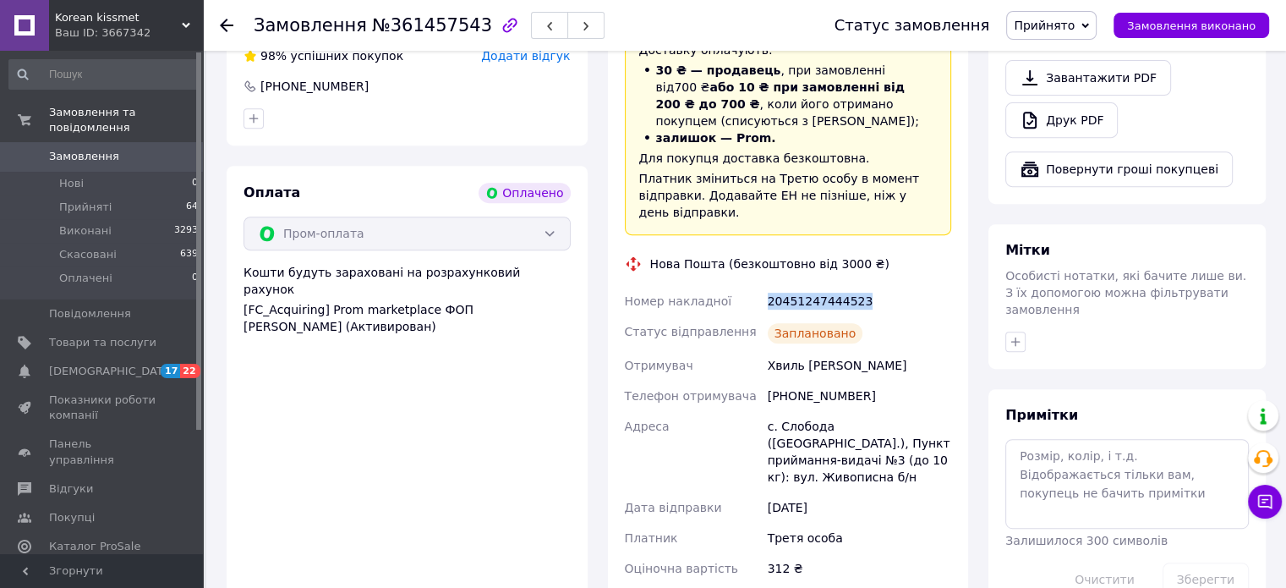
drag, startPoint x: 761, startPoint y: 238, endPoint x: 873, endPoint y: 243, distance: 111.7
click at [873, 286] on div "Номер накладної 20451247444523 Статус відправлення Заплановано Отримувач Хвиль …" at bounding box center [788, 435] width 334 height 298
click at [873, 286] on div "20451247444523" at bounding box center [859, 301] width 190 height 30
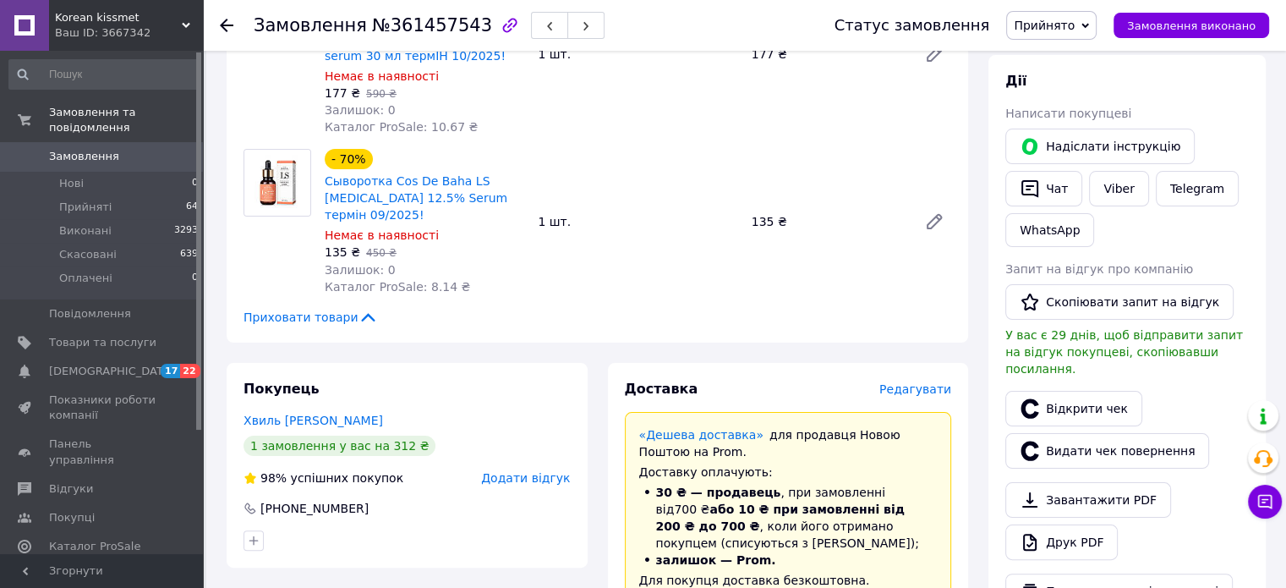
scroll to position [338, 0]
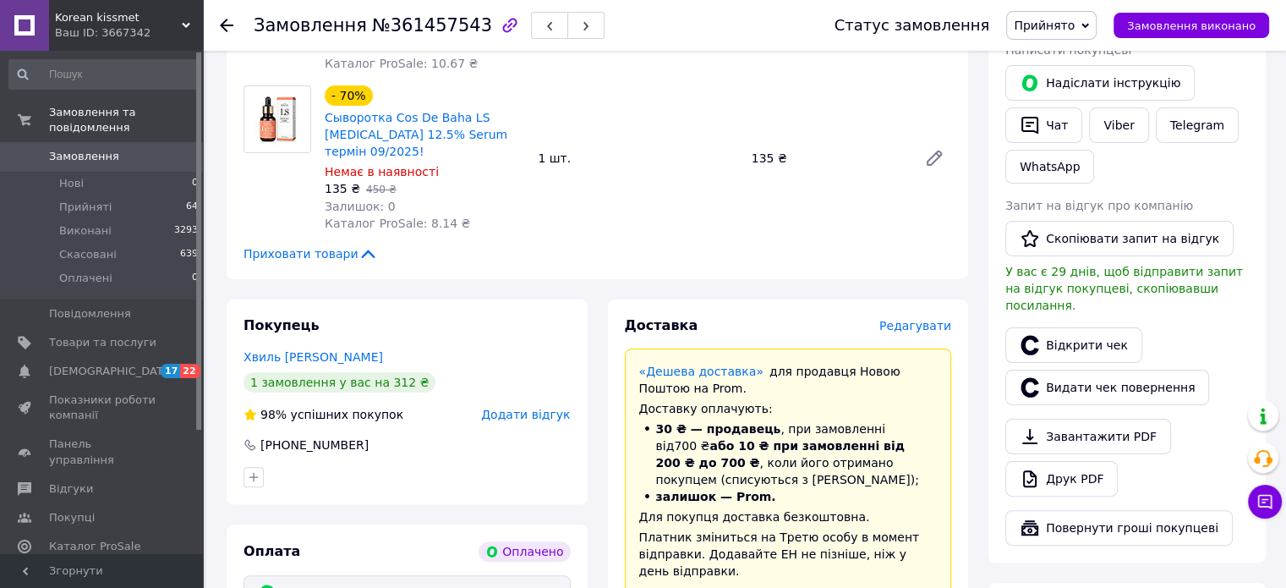
click at [222, 17] on div at bounding box center [227, 25] width 14 height 17
